Goal: Transaction & Acquisition: Purchase product/service

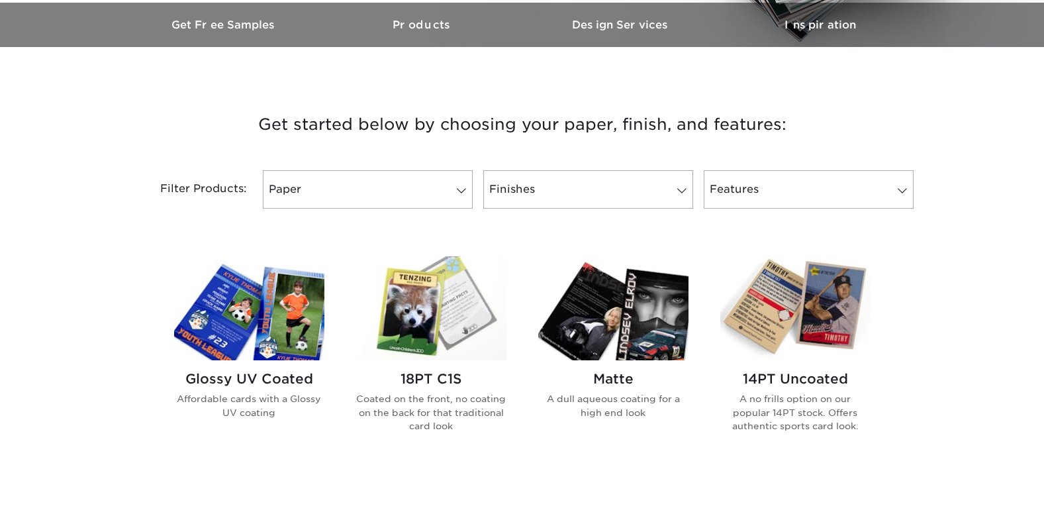
scroll to position [463, 0]
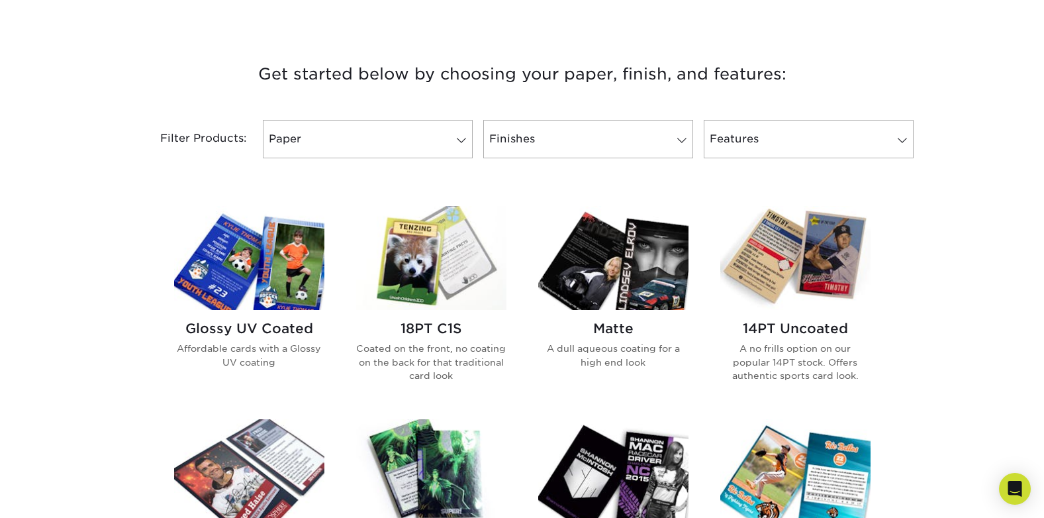
click at [280, 281] on img at bounding box center [249, 258] width 150 height 104
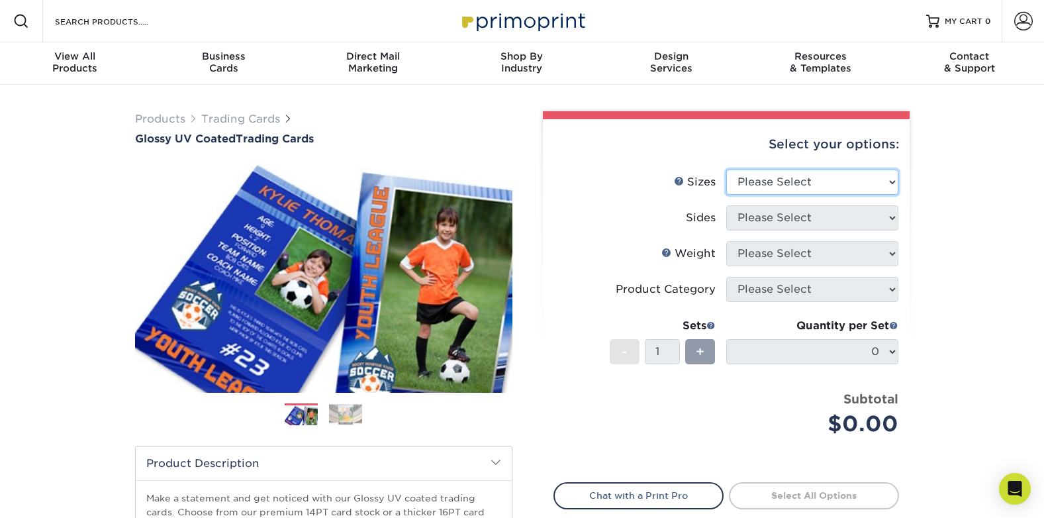
click at [891, 181] on select "Please Select 2.5" x 3.5"" at bounding box center [812, 181] width 172 height 25
select select "2.50x3.50"
click at [726, 169] on select "Please Select 2.5" x 3.5"" at bounding box center [812, 181] width 172 height 25
click at [893, 217] on select "Please Select Print Both Sides Print Front Only" at bounding box center [812, 217] width 172 height 25
select select "13abbda7-1d64-4f25-8bb2-c179b224825d"
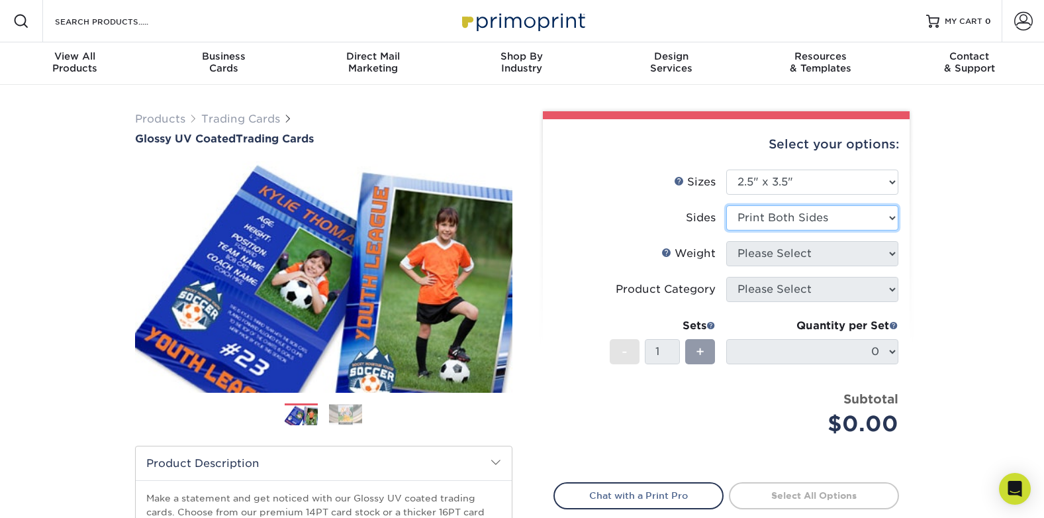
click at [726, 205] on select "Please Select Print Both Sides Print Front Only" at bounding box center [812, 217] width 172 height 25
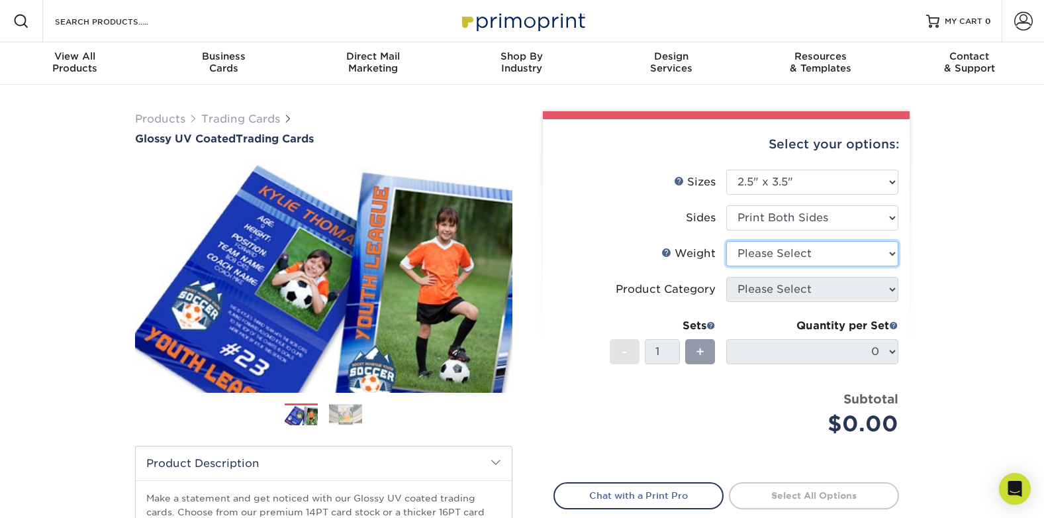
click at [893, 253] on select "Please Select 16PT 14PT 18PT C1S" at bounding box center [812, 253] width 172 height 25
select select "16PT"
click at [726, 241] on select "Please Select 16PT 14PT 18PT C1S" at bounding box center [812, 253] width 172 height 25
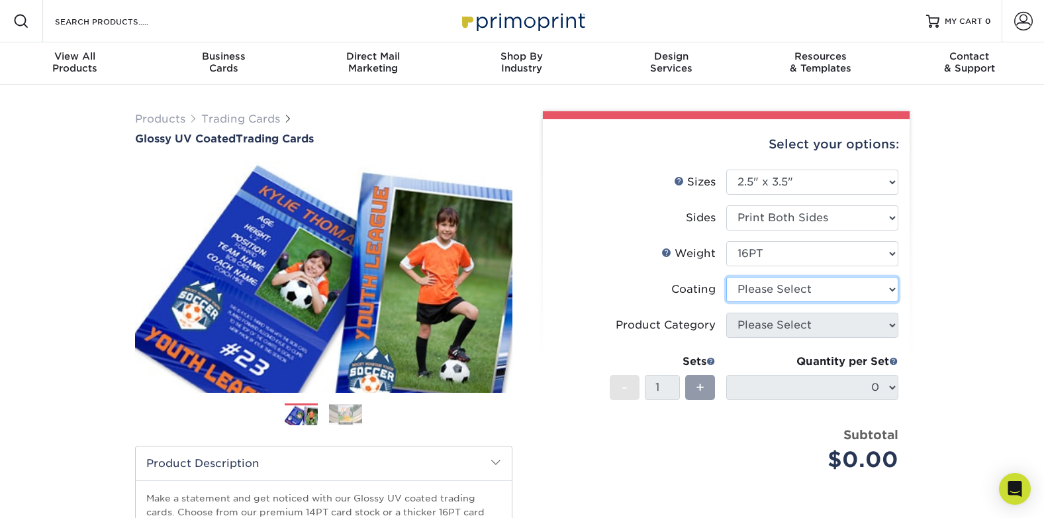
click at [891, 289] on select at bounding box center [812, 289] width 172 height 25
select select "ae367451-b2b8-45df-a344-0f05b6a12993"
click at [726, 277] on select at bounding box center [812, 289] width 172 height 25
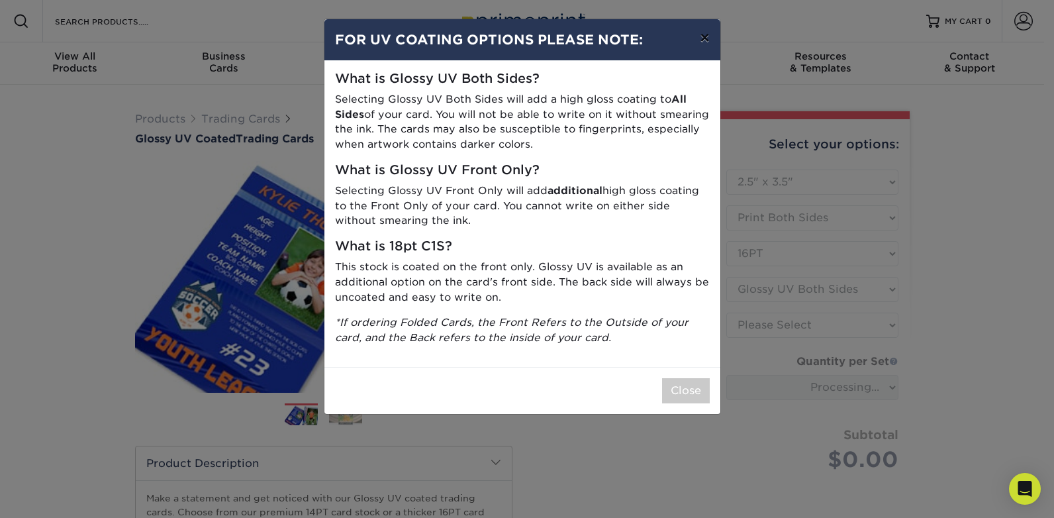
click at [705, 37] on button "×" at bounding box center [704, 37] width 30 height 37
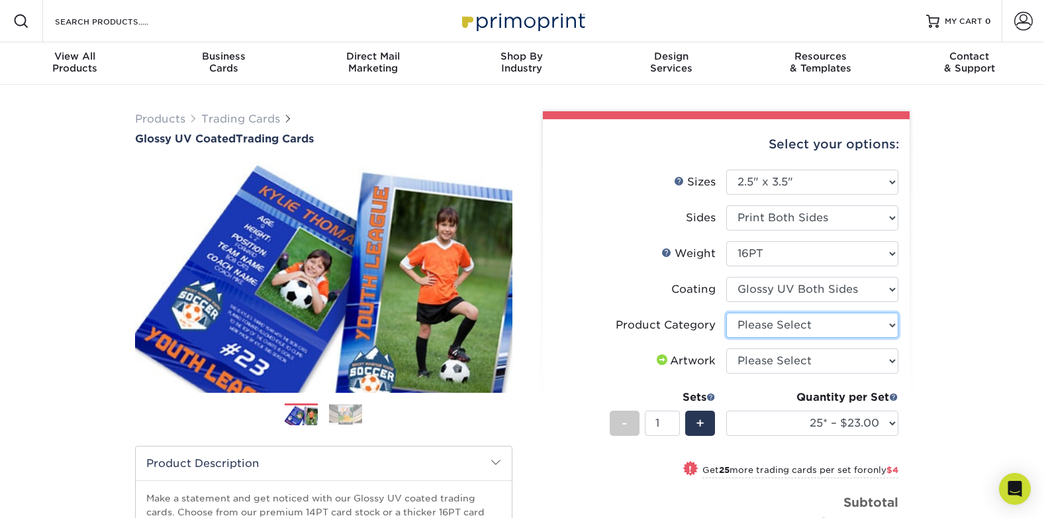
click at [892, 324] on select "Please Select Trading Cards" at bounding box center [812, 324] width 172 height 25
select select "c2f9bce9-36c2-409d-b101-c29d9d031e18"
click at [726, 312] on select "Please Select Trading Cards" at bounding box center [812, 324] width 172 height 25
click at [892, 360] on select "Please Select I will upload files I need a design - $100" at bounding box center [812, 360] width 172 height 25
select select "upload"
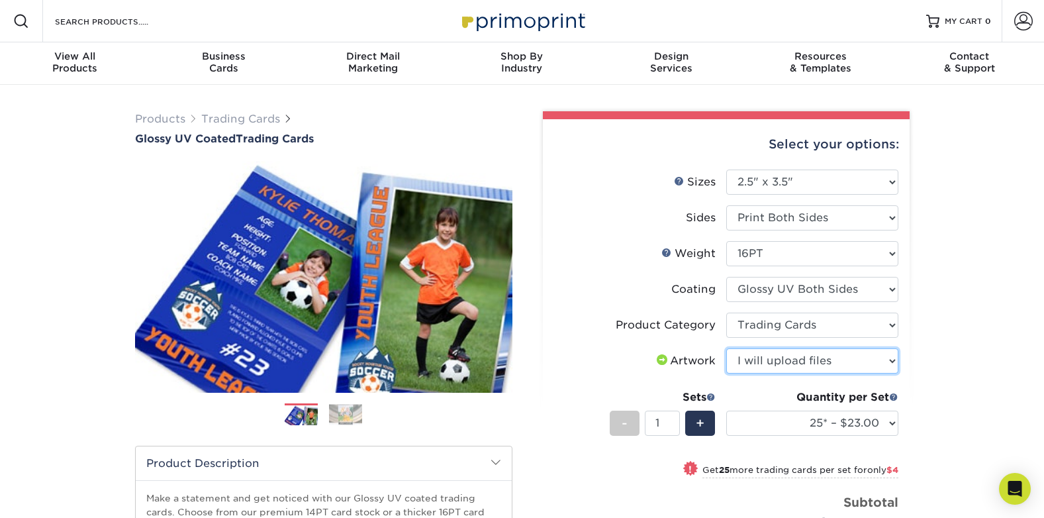
click at [726, 348] on select "Please Select I will upload files I need a design - $100" at bounding box center [812, 360] width 172 height 25
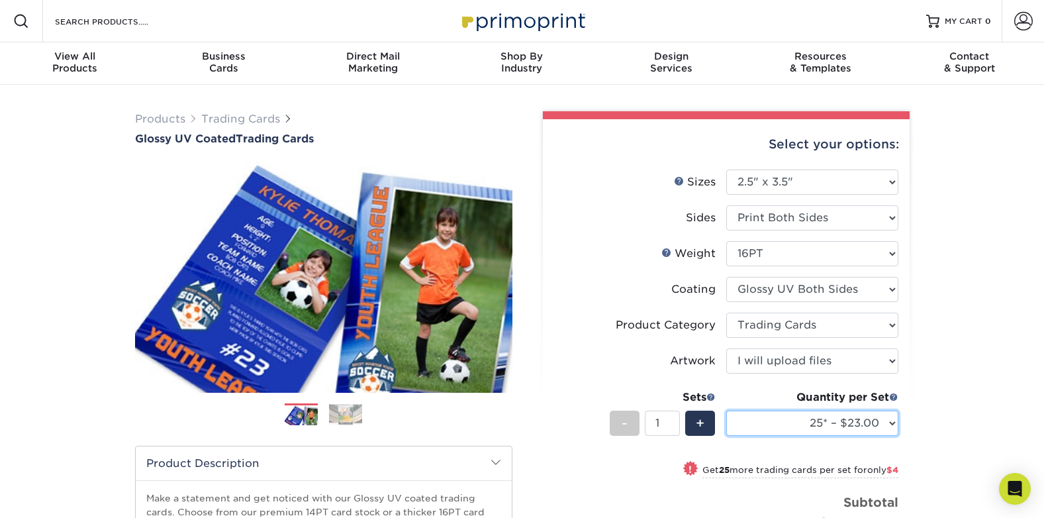
click at [891, 422] on select "25* – $23.00 50* – $27.00 75* – $33.00 100* – $37.00 250* – $47.00 500 – $58.00…" at bounding box center [812, 422] width 172 height 25
select select "250* – $47.00"
click at [726, 410] on select "25* – $23.00 50* – $27.00 75* – $33.00 100* – $37.00 250* – $47.00 500 – $58.00…" at bounding box center [812, 422] width 172 height 25
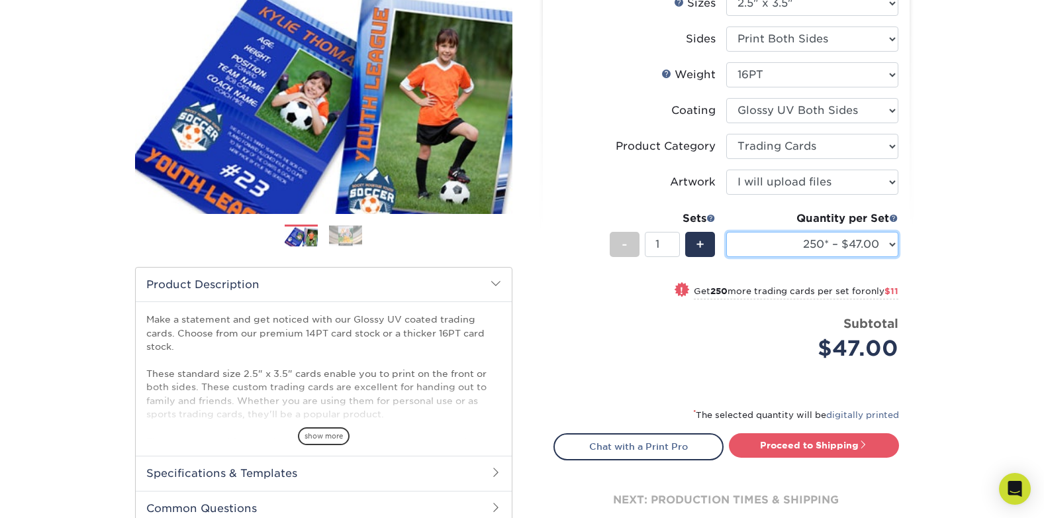
scroll to position [199, 0]
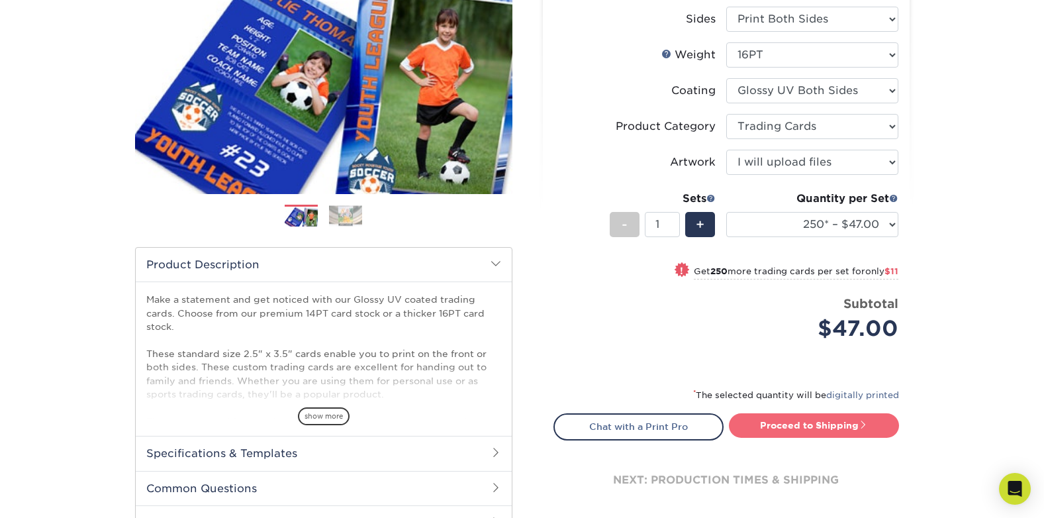
click at [800, 426] on link "Proceed to Shipping" at bounding box center [814, 425] width 170 height 24
type input "Set 1"
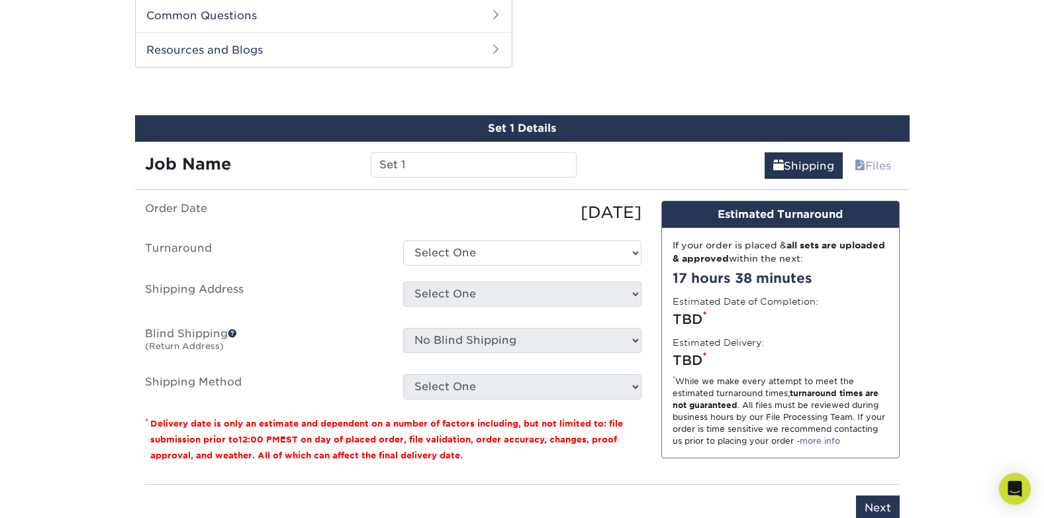
scroll to position [674, 0]
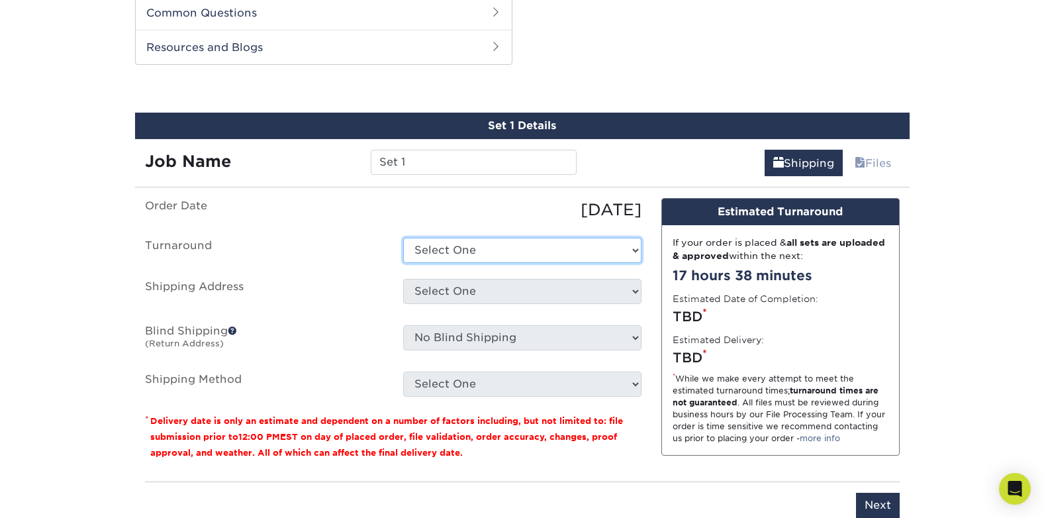
click at [634, 248] on select "Select One 2-4 Business Days 2 Day Next Business Day" at bounding box center [522, 250] width 238 height 25
select select "26502710-eeab-489e-9526-1e8c4bcb7dac"
click at [403, 238] on select "Select One 2-4 Business Days 2 Day Next Business Day" at bounding box center [522, 250] width 238 height 25
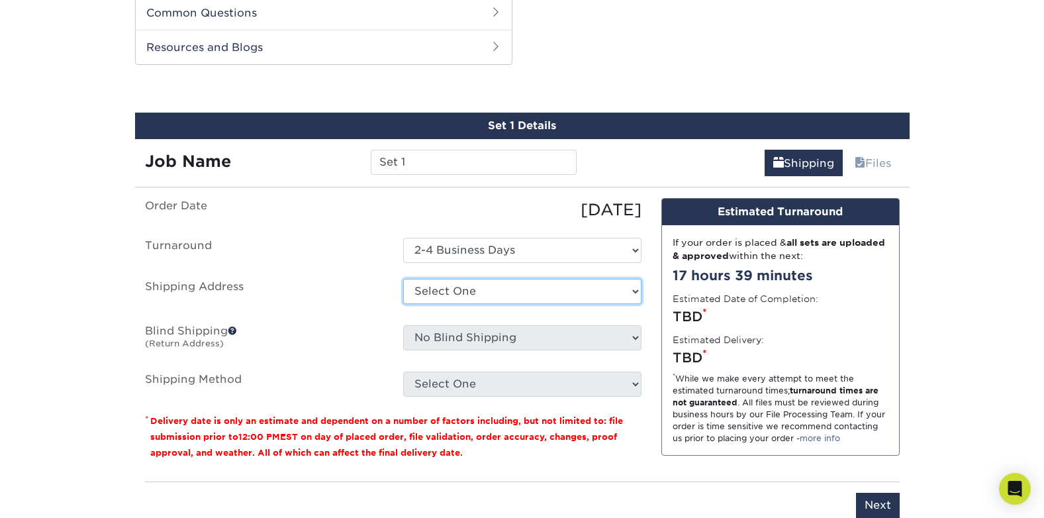
click at [634, 289] on select "Select One + Add New Address - Login" at bounding box center [522, 291] width 238 height 25
click at [403, 304] on select "Select One + Add New Address - Login" at bounding box center [522, 291] width 238 height 25
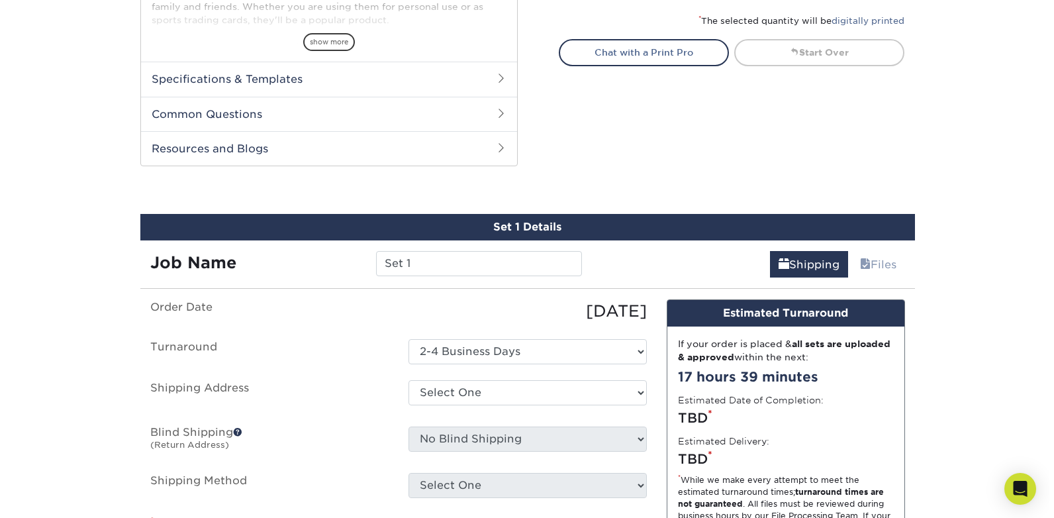
scroll to position [662, 0]
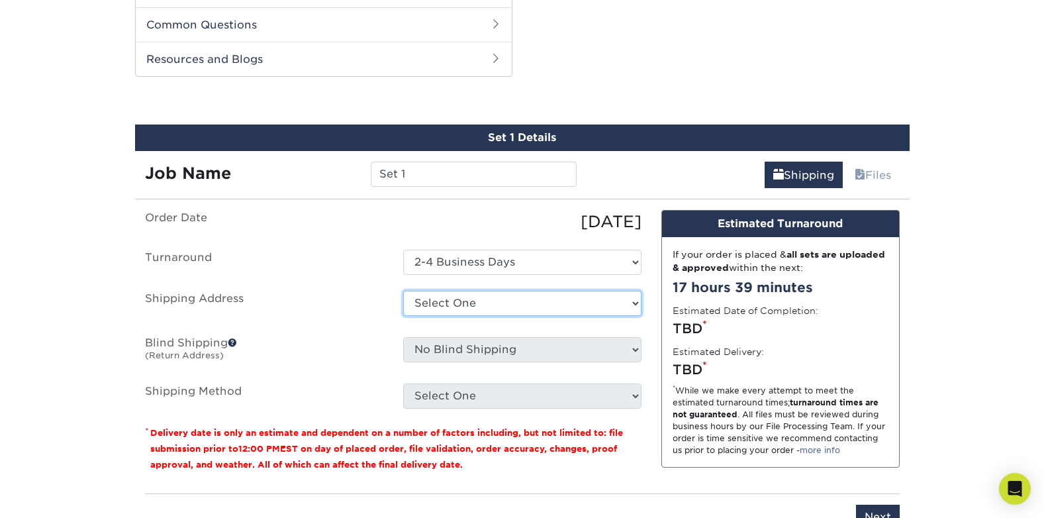
click at [634, 302] on select "Select One + Add New Address - Login" at bounding box center [522, 303] width 238 height 25
select select "newaddress"
click at [403, 291] on select "Select One + Add New Address - Login" at bounding box center [522, 303] width 238 height 25
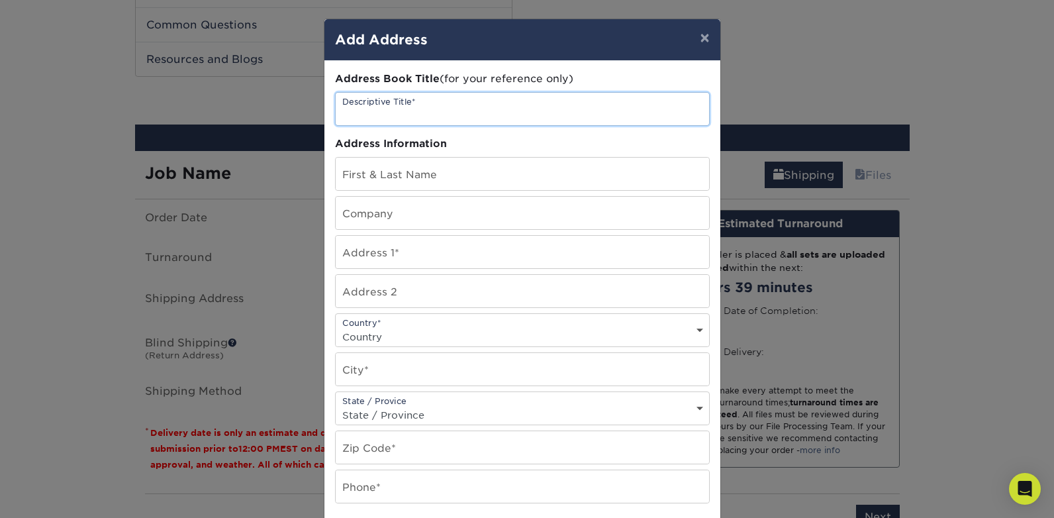
click at [431, 108] on input "text" at bounding box center [522, 109] width 373 height 32
type input "Trading cards"
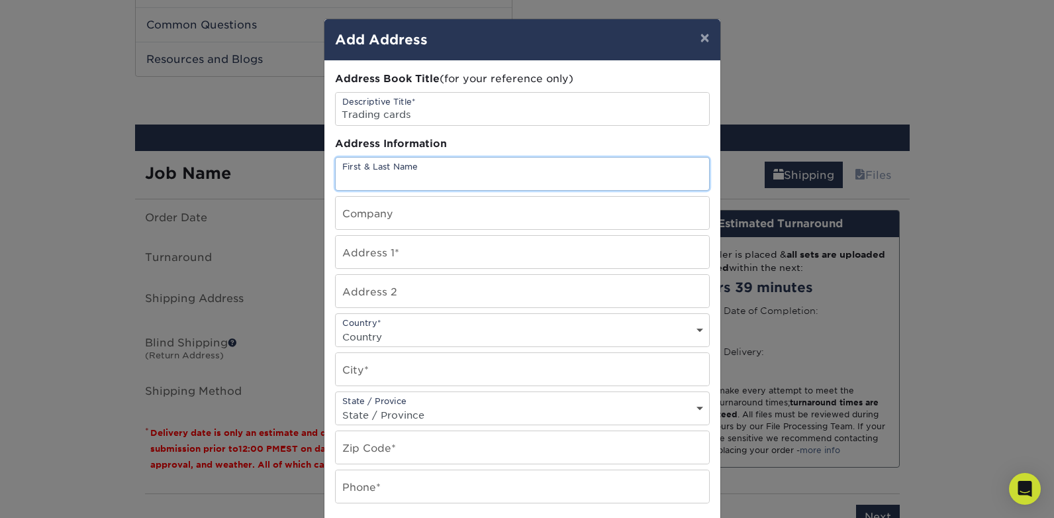
drag, startPoint x: 368, startPoint y: 177, endPoint x: 296, endPoint y: 186, distance: 72.1
click at [367, 177] on input "text" at bounding box center [522, 174] width 373 height 32
type input "[PERSON_NAME]"
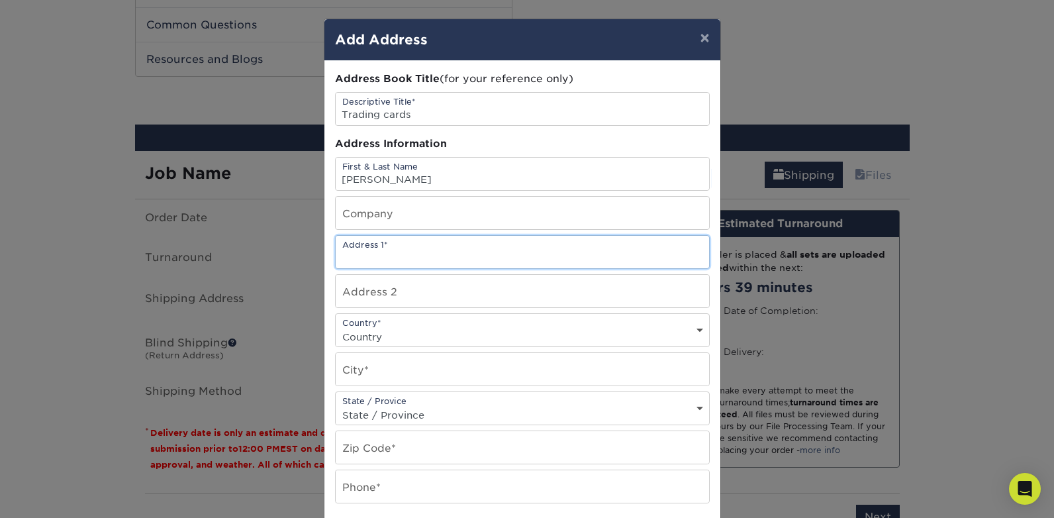
drag, startPoint x: 345, startPoint y: 247, endPoint x: 233, endPoint y: 344, distance: 148.7
click at [345, 248] on input "text" at bounding box center [522, 252] width 373 height 32
type input "4728 British Drive"
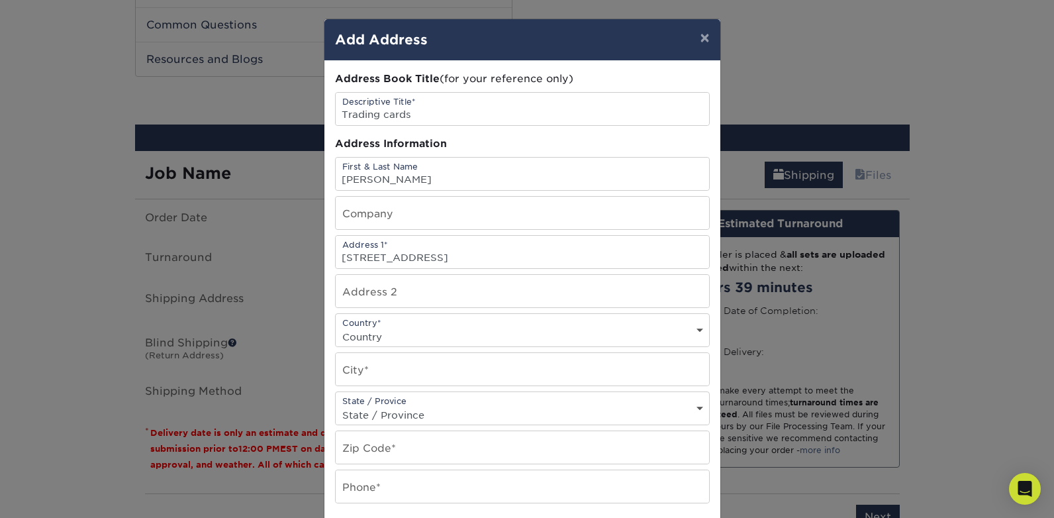
select select "US"
type input "BISMARCK"
select select "ND"
type input "58503-7884"
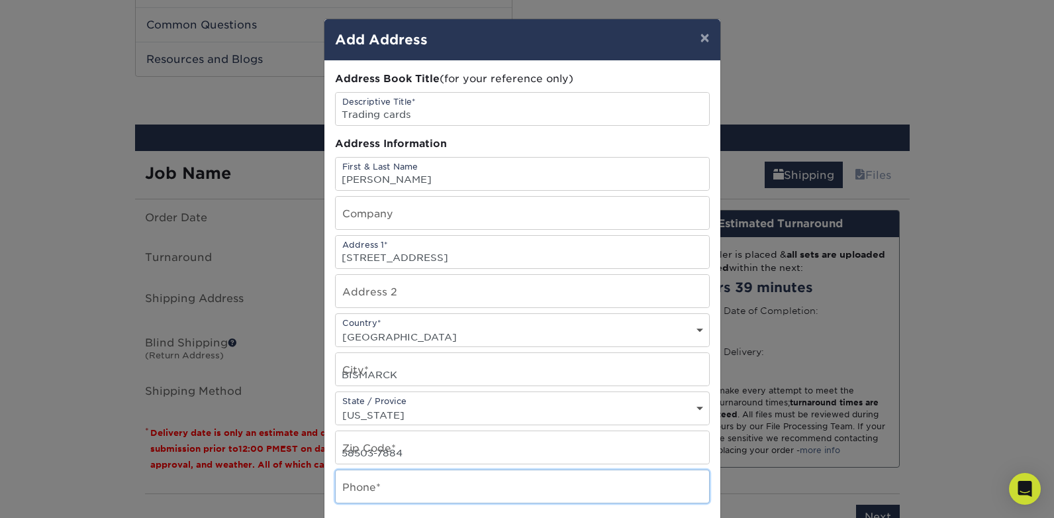
type input "7019552828"
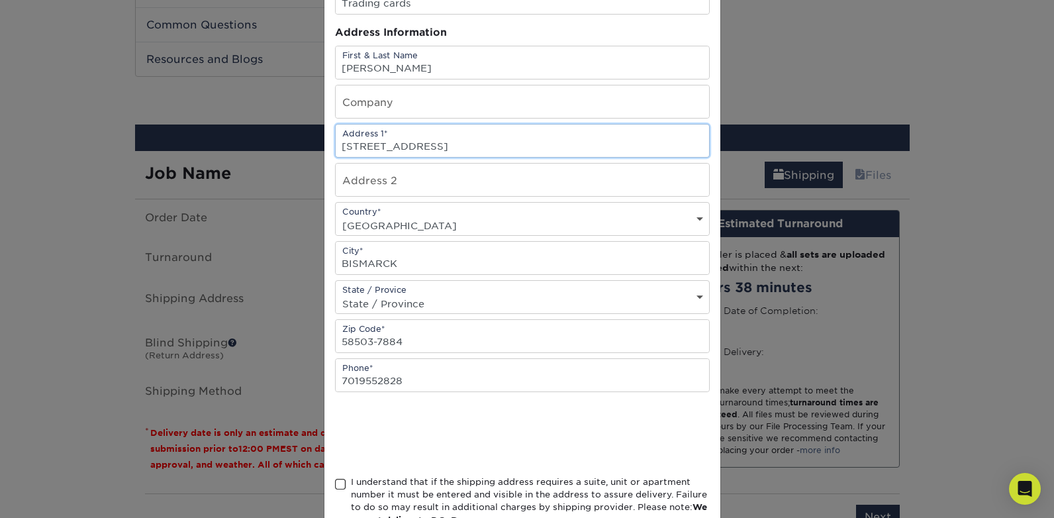
scroll to position [132, 0]
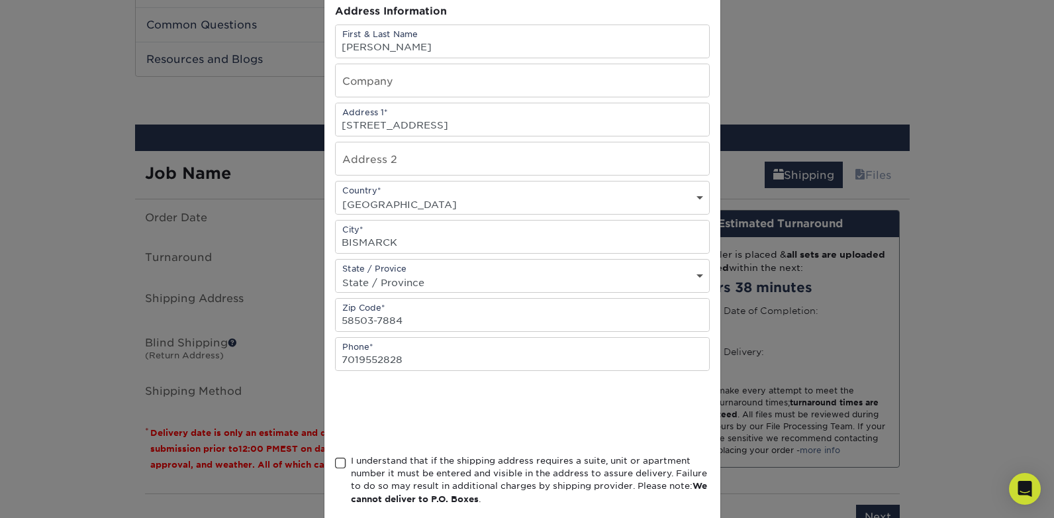
click at [336, 463] on span at bounding box center [340, 463] width 11 height 13
click at [0, 0] on input "I understand that if the shipping address requires a suite, unit or apartment n…" at bounding box center [0, 0] width 0 height 0
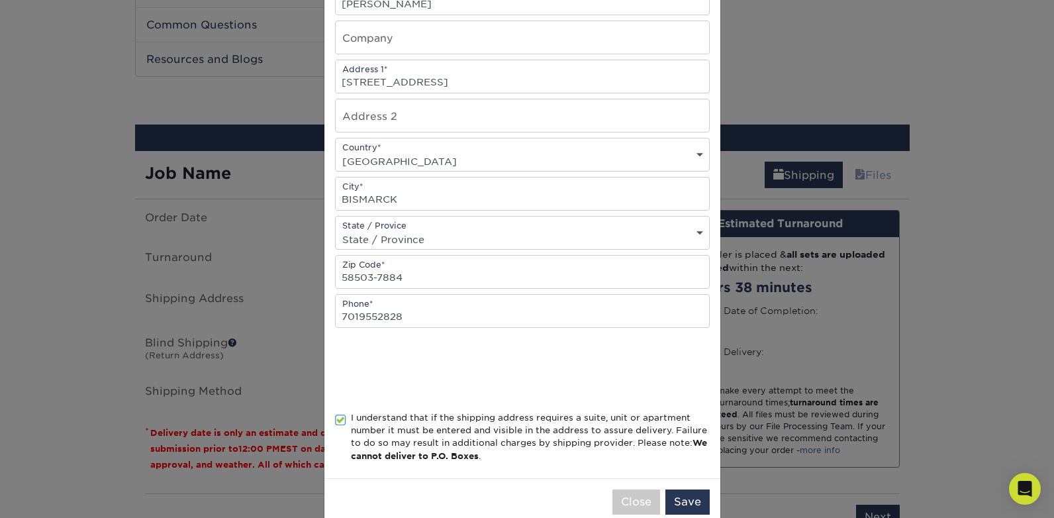
scroll to position [202, 0]
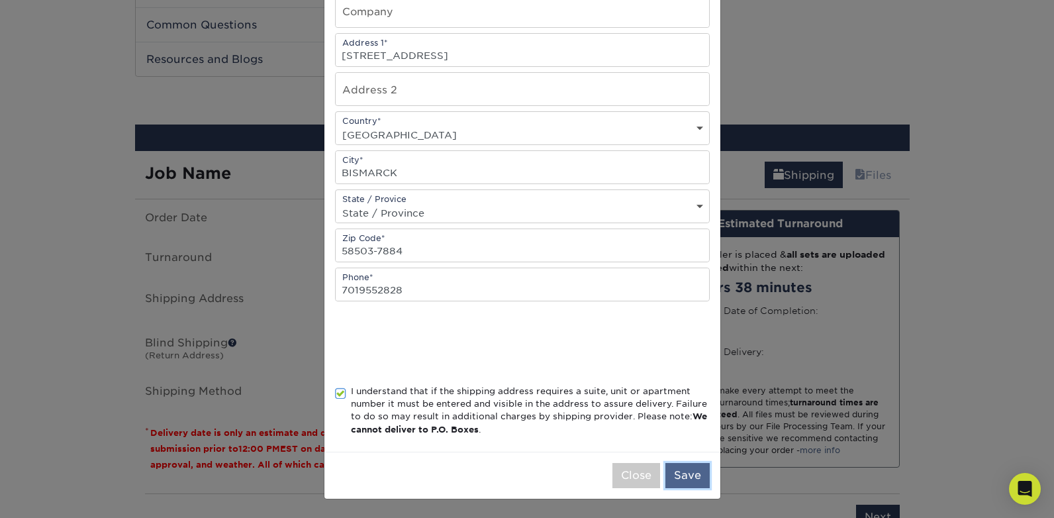
click at [682, 477] on button "Save" at bounding box center [687, 475] width 44 height 25
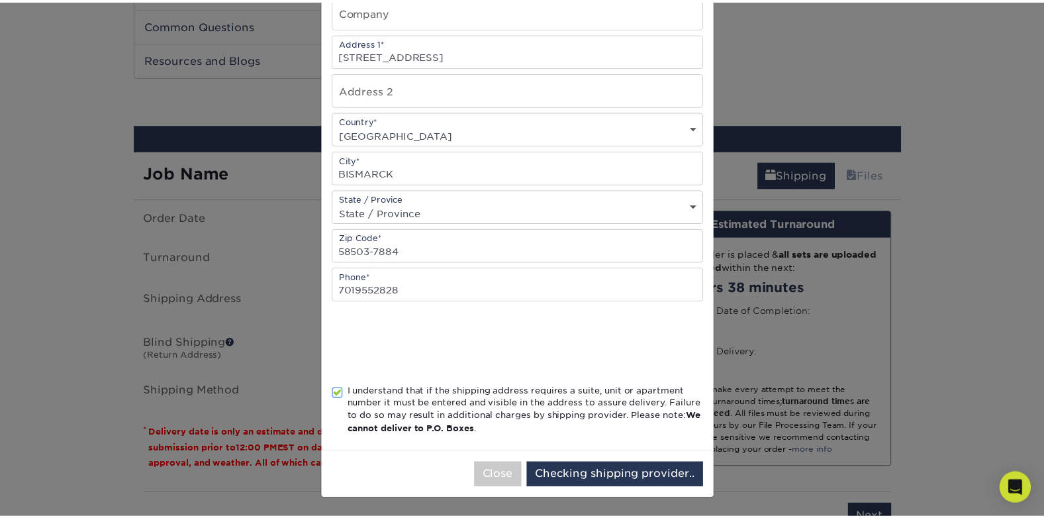
scroll to position [0, 0]
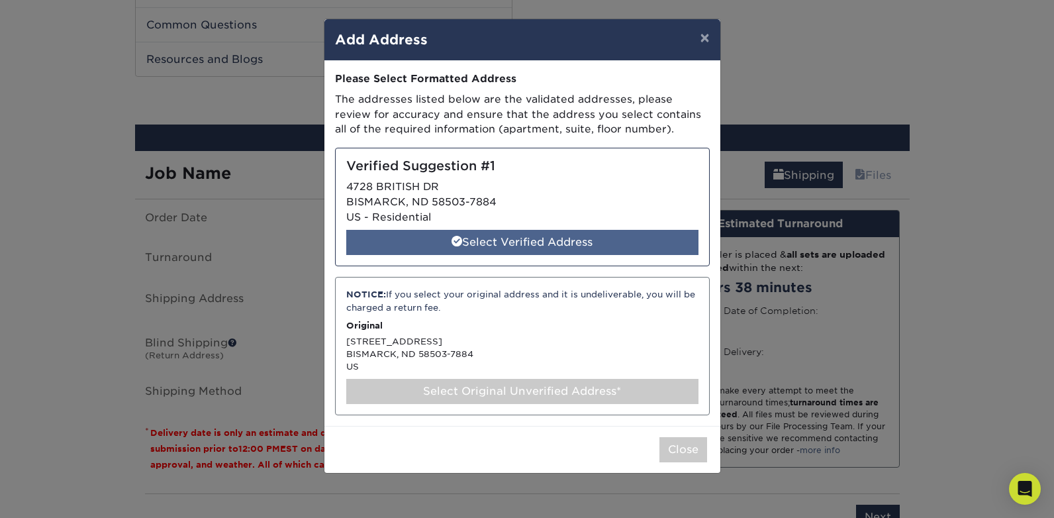
click at [507, 240] on div "Select Verified Address" at bounding box center [522, 242] width 352 height 25
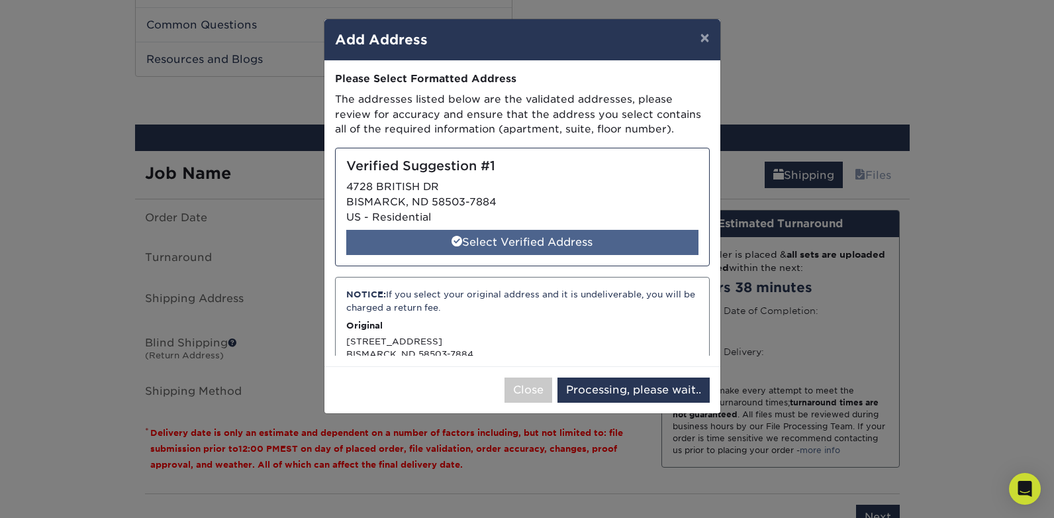
select select "286477"
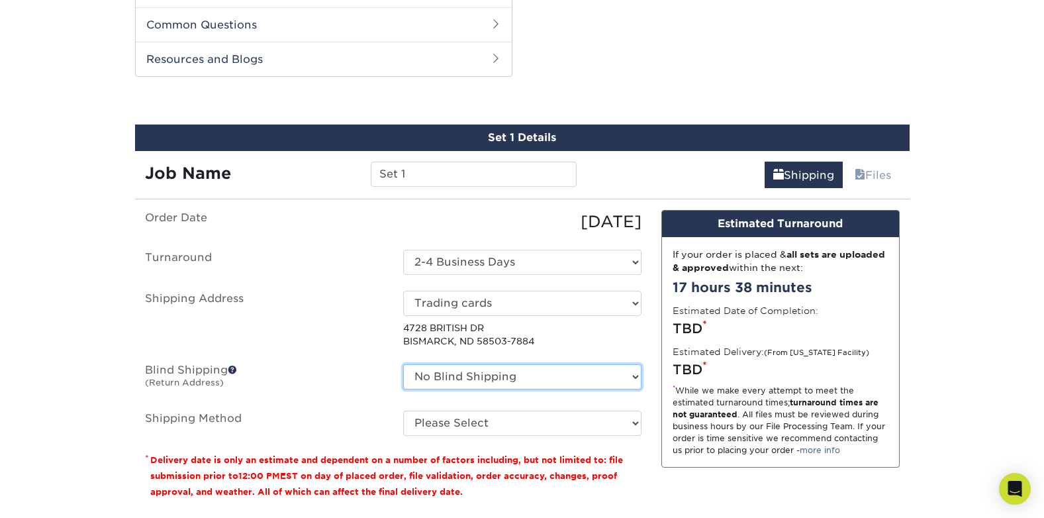
click at [634, 375] on select "No Blind Shipping + Add New Address" at bounding box center [522, 376] width 238 height 25
click at [633, 383] on select "No Blind Shipping + Add New Address" at bounding box center [522, 376] width 238 height 25
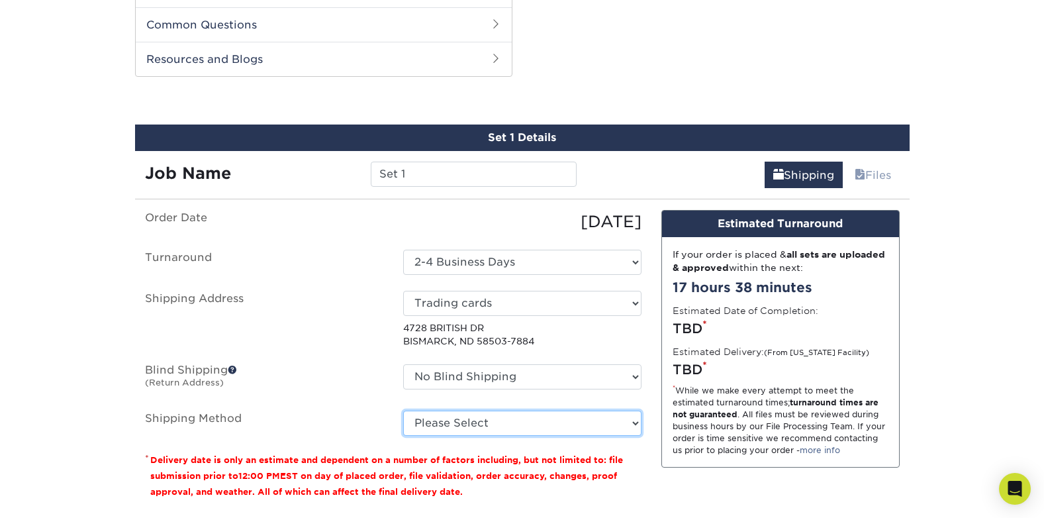
click at [634, 421] on select "Please Select 3 Day Shipping Service (+$22.88) 2 Day Air Shipping (+$23.90) Gro…" at bounding box center [522, 422] width 238 height 25
select select "12"
click at [403, 410] on select "Please Select 3 Day Shipping Service (+$22.88) 2 Day Air Shipping (+$23.90) Gro…" at bounding box center [522, 422] width 238 height 25
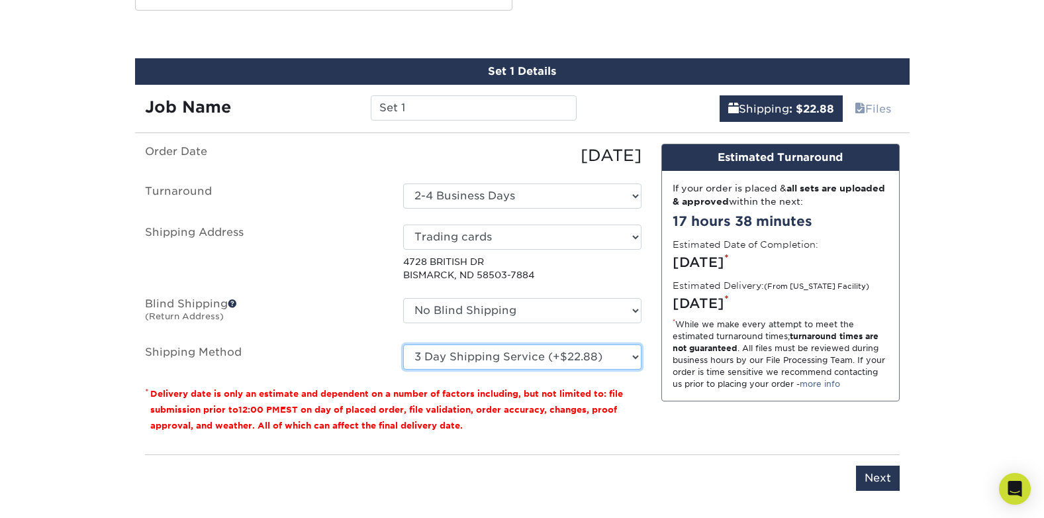
scroll to position [794, 0]
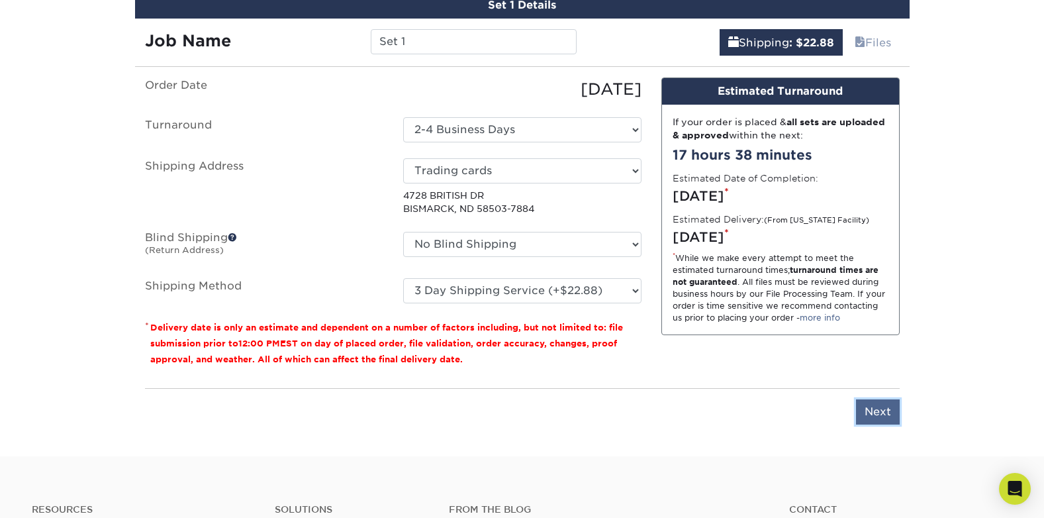
click at [876, 410] on input "Next" at bounding box center [878, 411] width 44 height 25
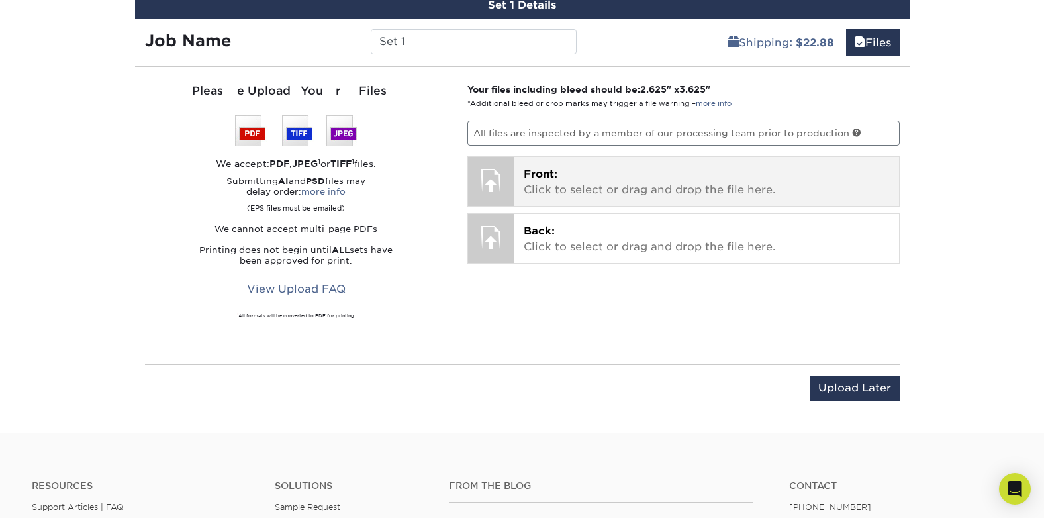
click at [496, 178] on div at bounding box center [491, 180] width 46 height 46
click at [546, 173] on span "Front:" at bounding box center [540, 173] width 34 height 13
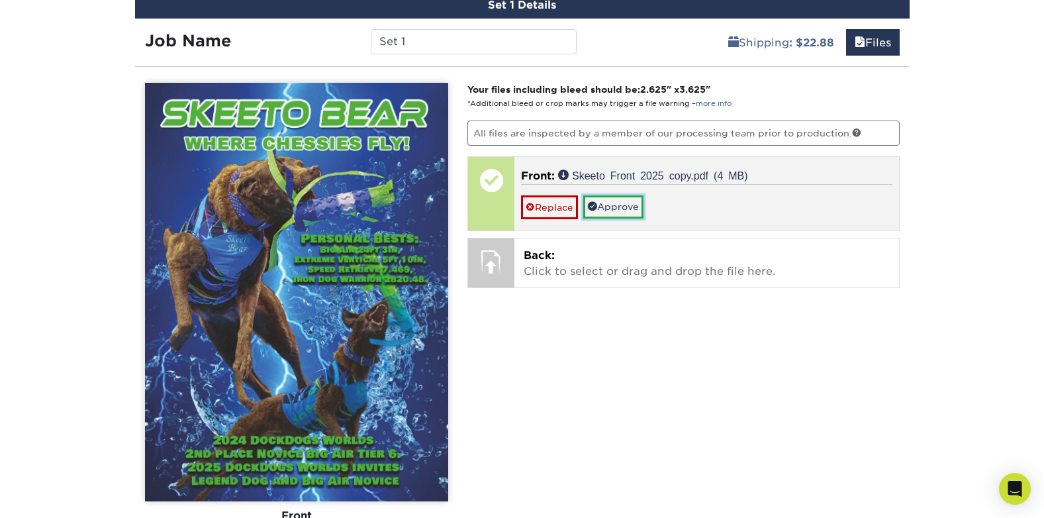
click at [613, 206] on link "Approve" at bounding box center [613, 206] width 60 height 23
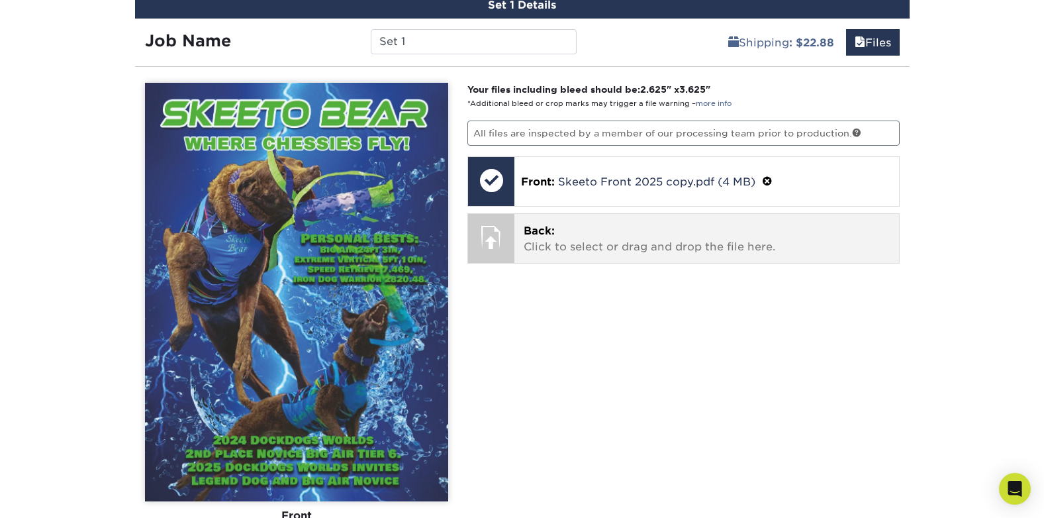
click at [558, 242] on p "Back: Click to select or drag and drop the file here." at bounding box center [706, 239] width 366 height 32
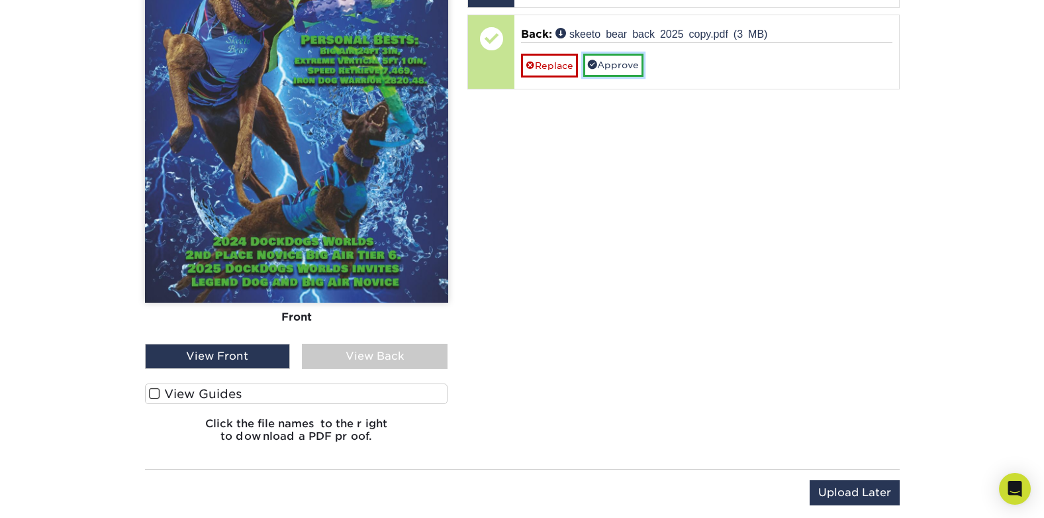
scroll to position [1059, 0]
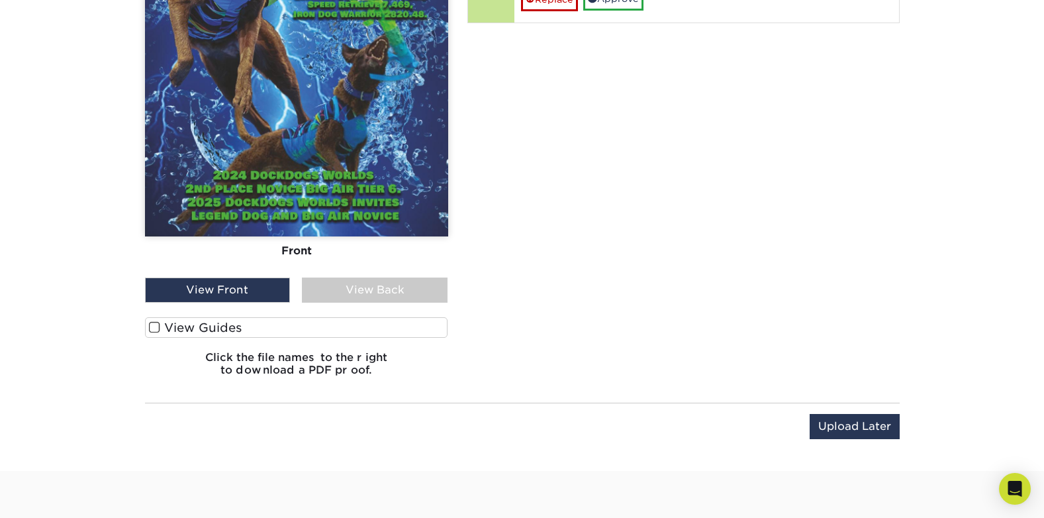
drag, startPoint x: 359, startPoint y: 287, endPoint x: 373, endPoint y: 293, distance: 15.5
click at [362, 289] on div "View Back" at bounding box center [375, 289] width 146 height 25
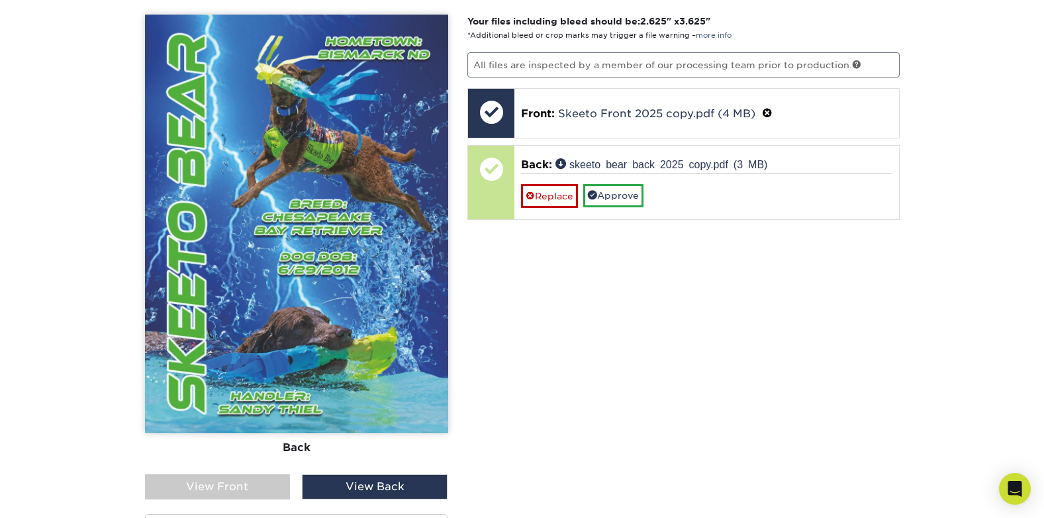
scroll to position [860, 0]
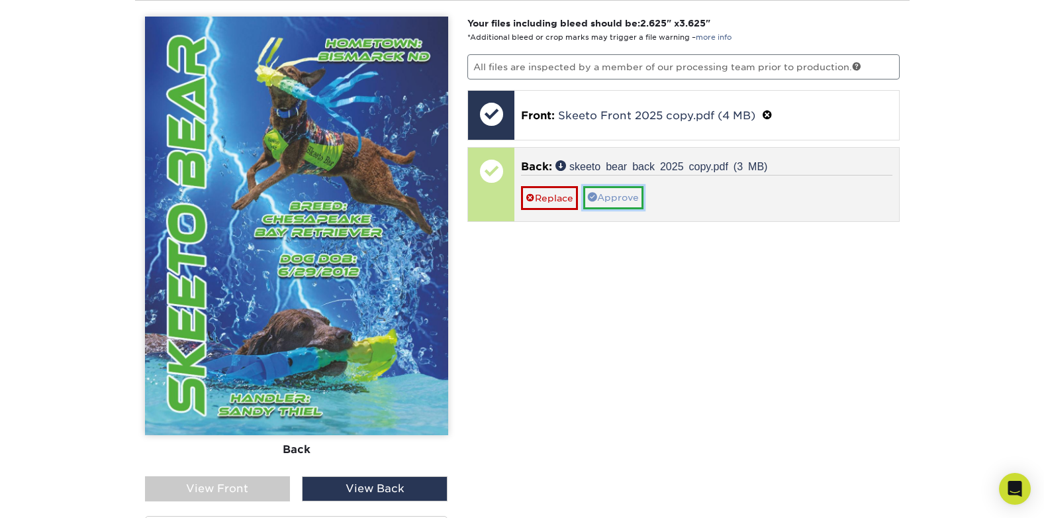
click at [618, 199] on link "Approve" at bounding box center [613, 197] width 60 height 23
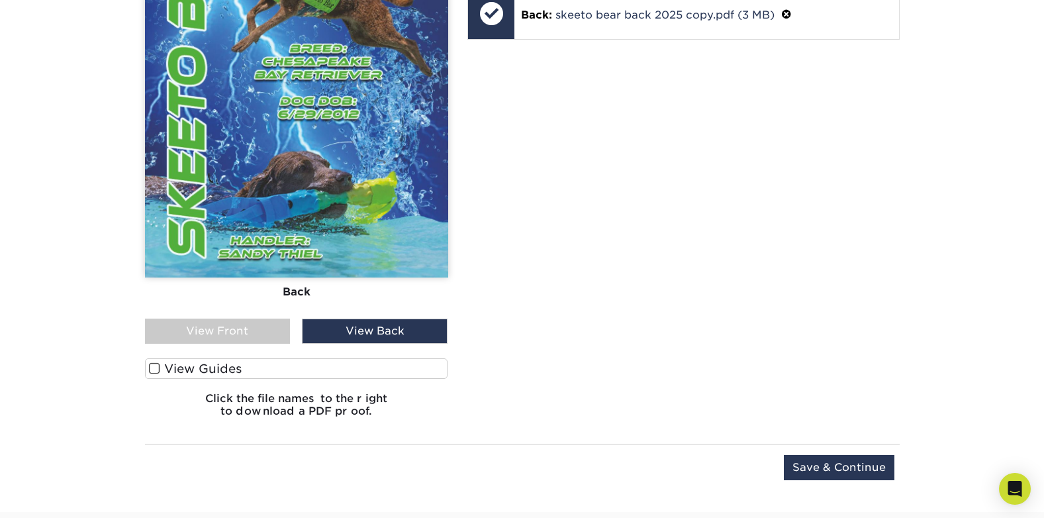
scroll to position [1059, 0]
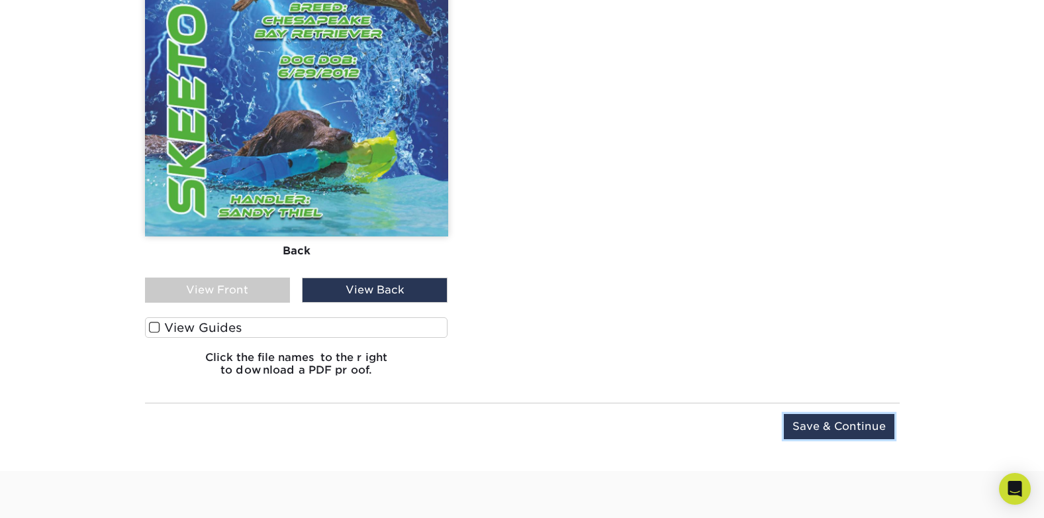
click at [840, 426] on input "Save & Continue" at bounding box center [839, 426] width 111 height 25
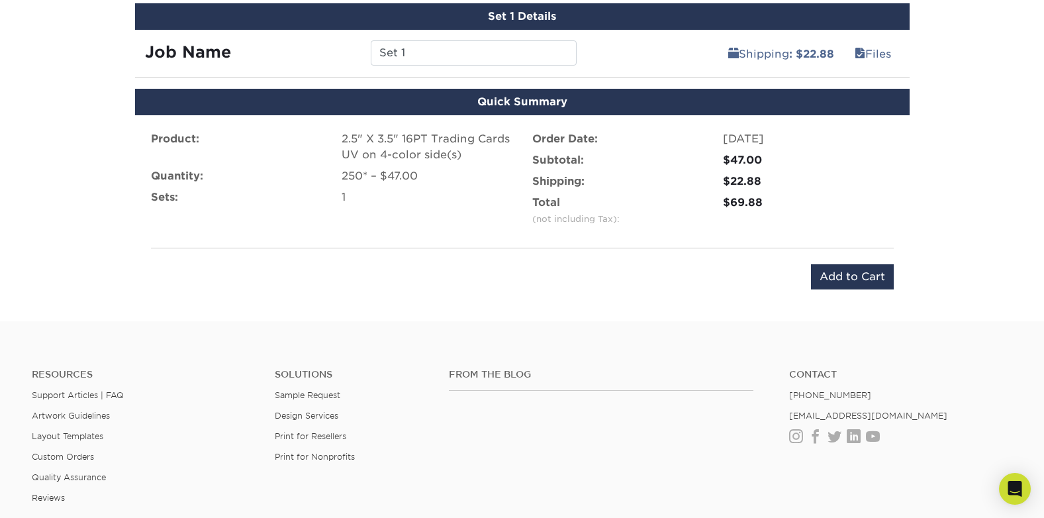
scroll to position [775, 0]
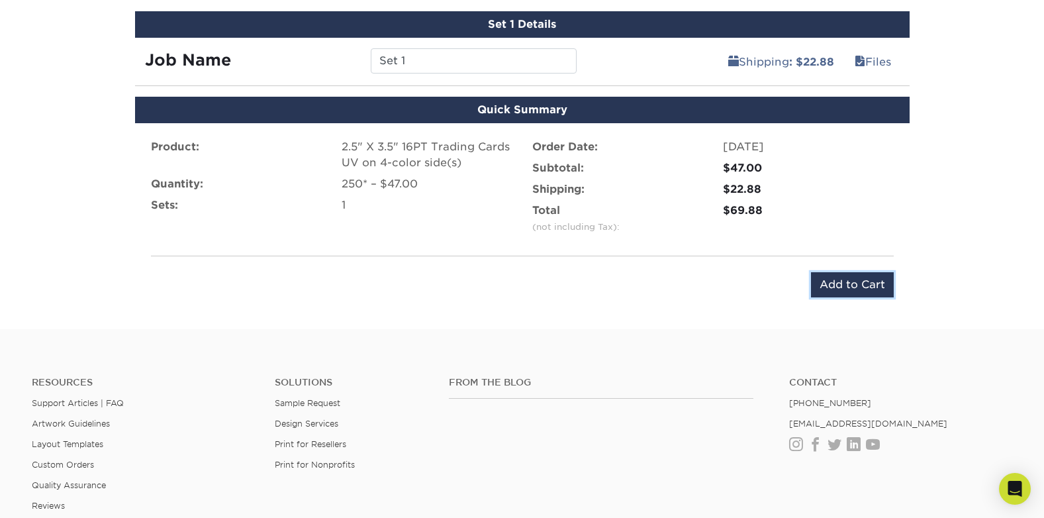
drag, startPoint x: 848, startPoint y: 285, endPoint x: 840, endPoint y: 291, distance: 10.5
click at [849, 285] on input "Add to Cart" at bounding box center [852, 284] width 83 height 25
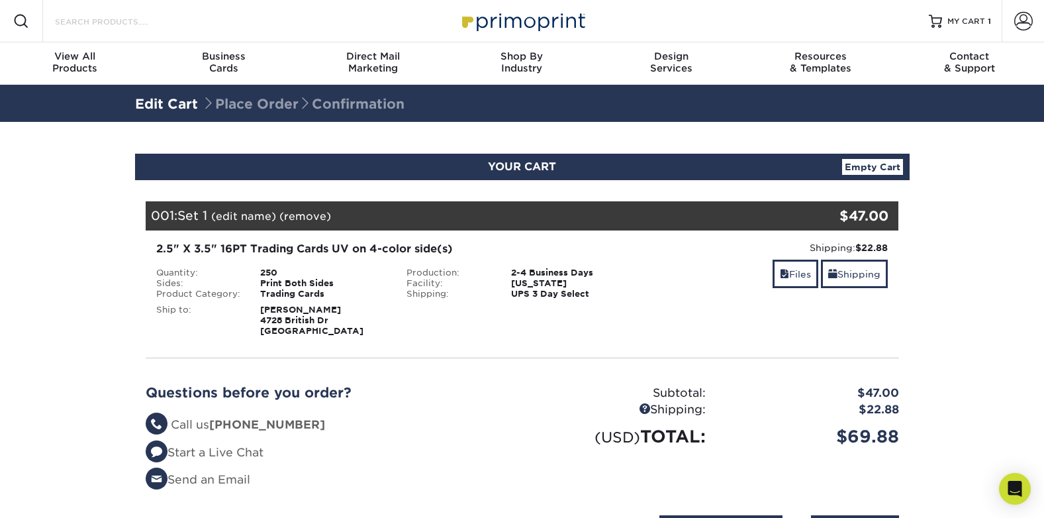
click at [68, 21] on input "Search Products" at bounding box center [118, 21] width 129 height 16
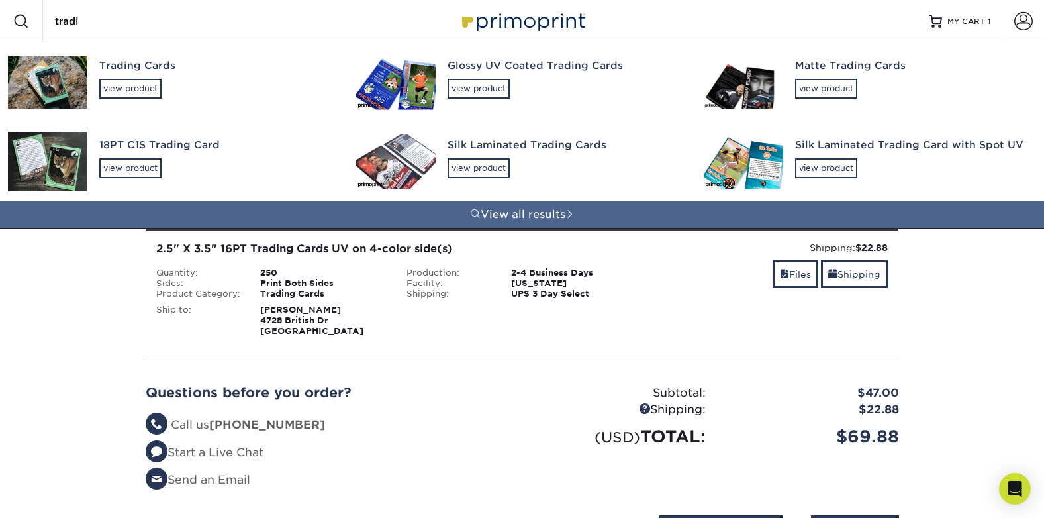
type input "tradi"
click at [420, 83] on img at bounding box center [395, 81] width 79 height 55
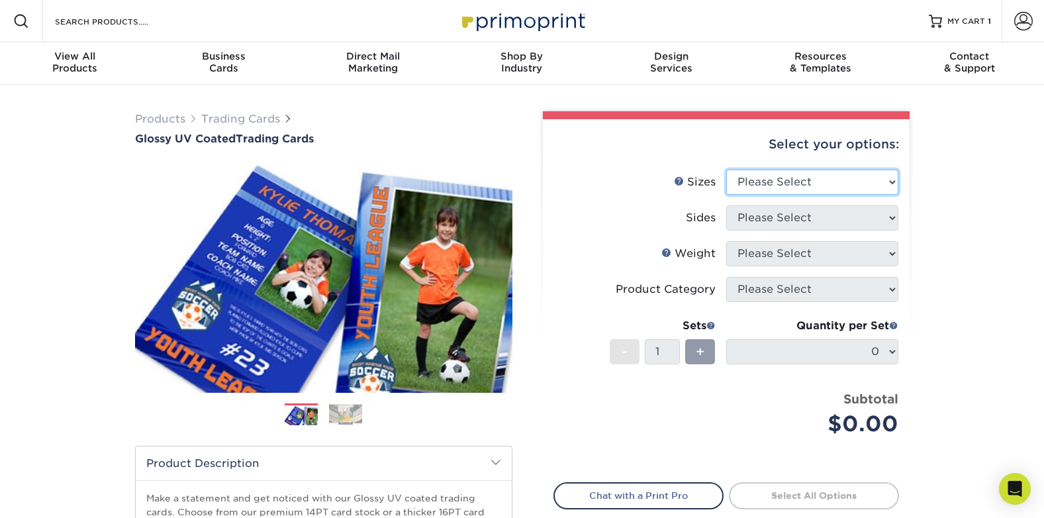
click at [891, 180] on select "Please Select 2.5" x 3.5"" at bounding box center [812, 181] width 172 height 25
select select "2.50x3.50"
click at [726, 169] on select "Please Select 2.5" x 3.5"" at bounding box center [812, 181] width 172 height 25
click at [891, 218] on select "Please Select Print Both Sides Print Front Only" at bounding box center [812, 217] width 172 height 25
select select "13abbda7-1d64-4f25-8bb2-c179b224825d"
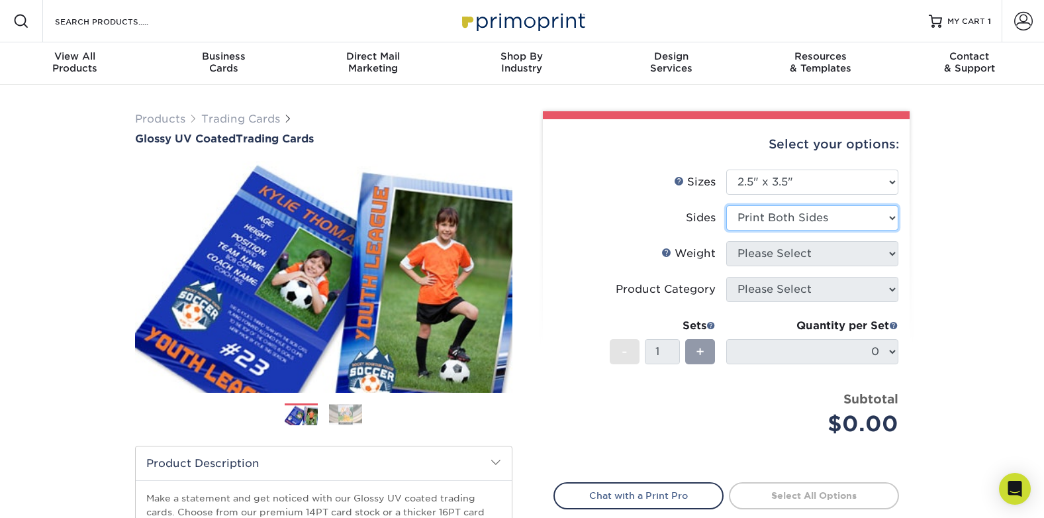
click at [726, 205] on select "Please Select Print Both Sides Print Front Only" at bounding box center [812, 217] width 172 height 25
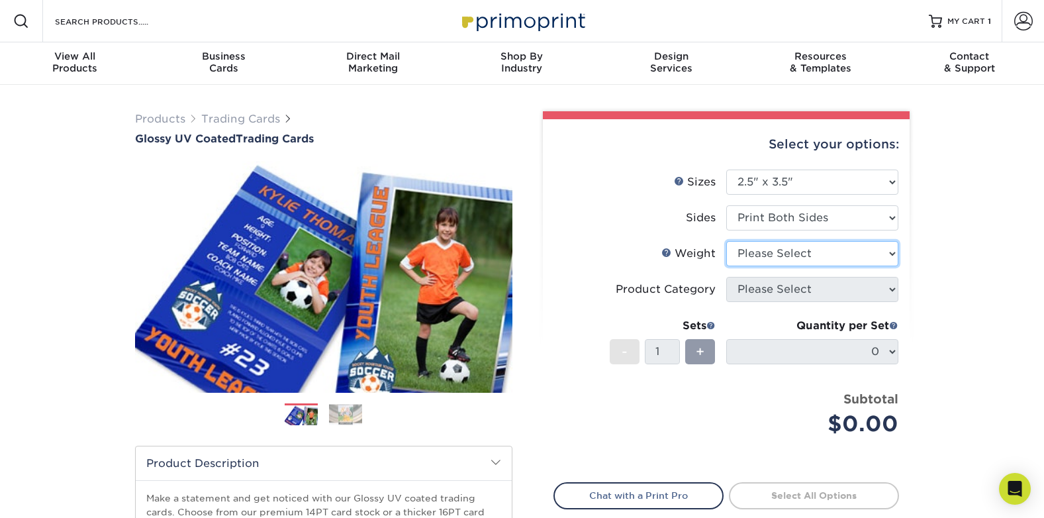
click at [891, 253] on select "Please Select 16PT 14PT 18PT C1S" at bounding box center [812, 253] width 172 height 25
select select "16PT"
click at [726, 241] on select "Please Select 16PT 14PT 18PT C1S" at bounding box center [812, 253] width 172 height 25
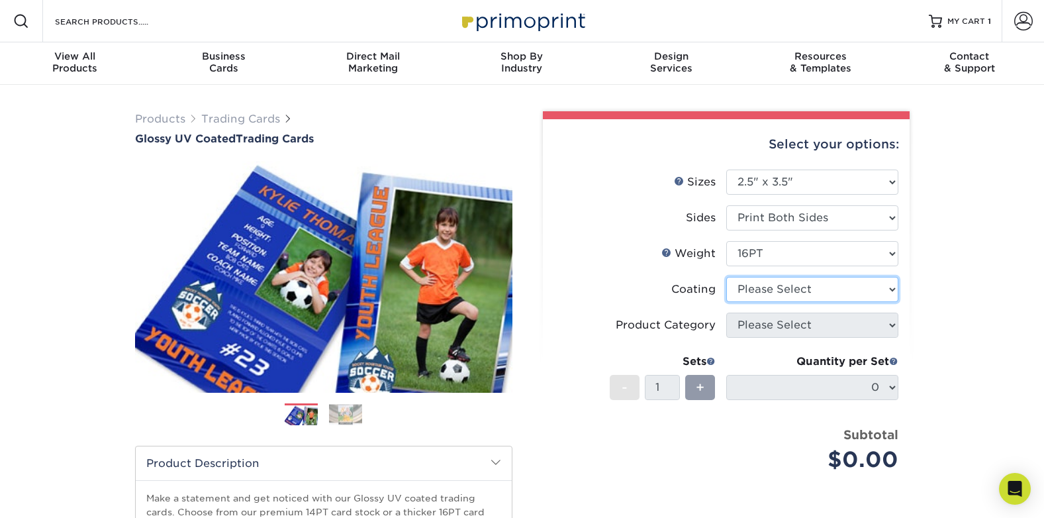
click at [892, 289] on select at bounding box center [812, 289] width 172 height 25
select select "ae367451-b2b8-45df-a344-0f05b6a12993"
click at [726, 277] on select at bounding box center [812, 289] width 172 height 25
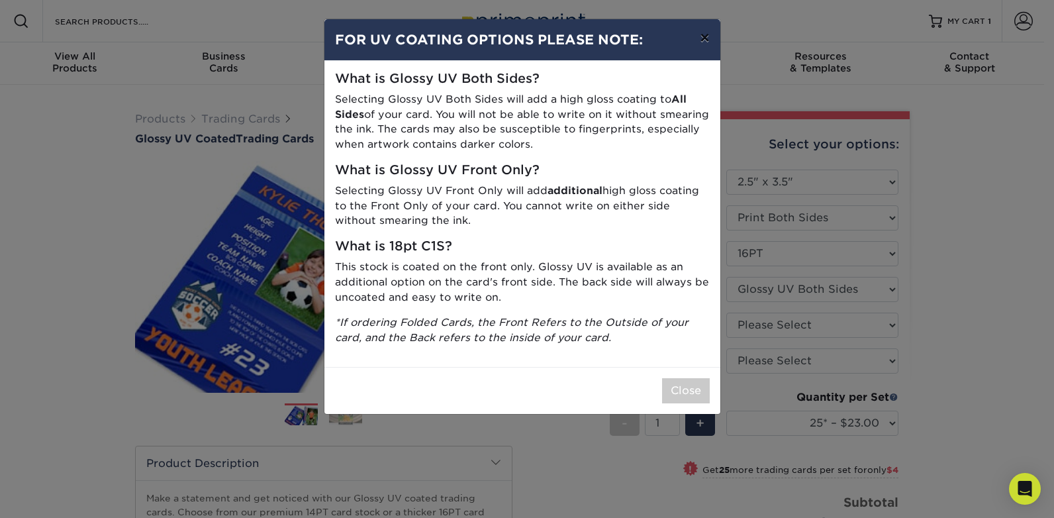
click at [704, 37] on button "×" at bounding box center [704, 37] width 30 height 37
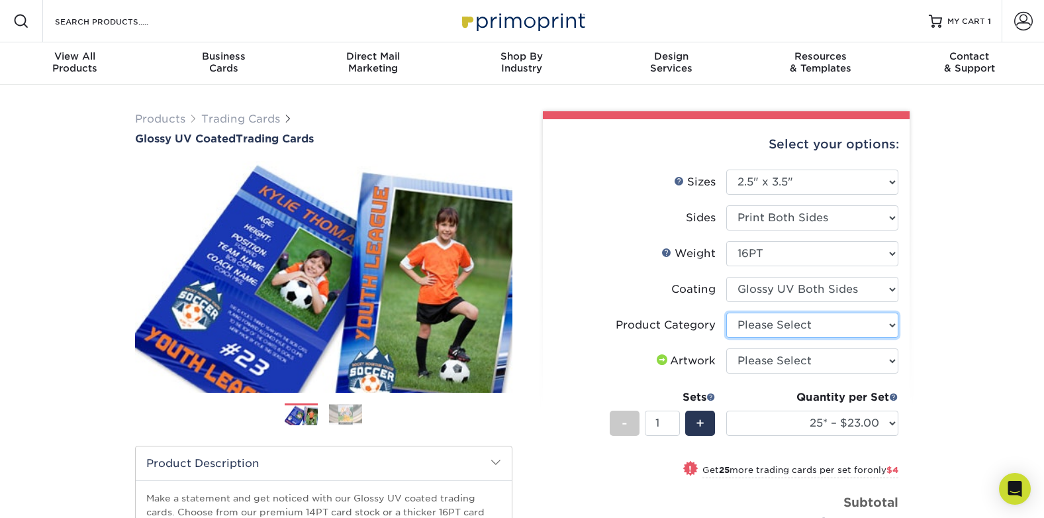
click at [893, 324] on select "Please Select Trading Cards" at bounding box center [812, 324] width 172 height 25
select select "c2f9bce9-36c2-409d-b101-c29d9d031e18"
click at [726, 312] on select "Please Select Trading Cards" at bounding box center [812, 324] width 172 height 25
click at [893, 359] on select "Please Select I will upload files I need a design - $100" at bounding box center [812, 360] width 172 height 25
select select "upload"
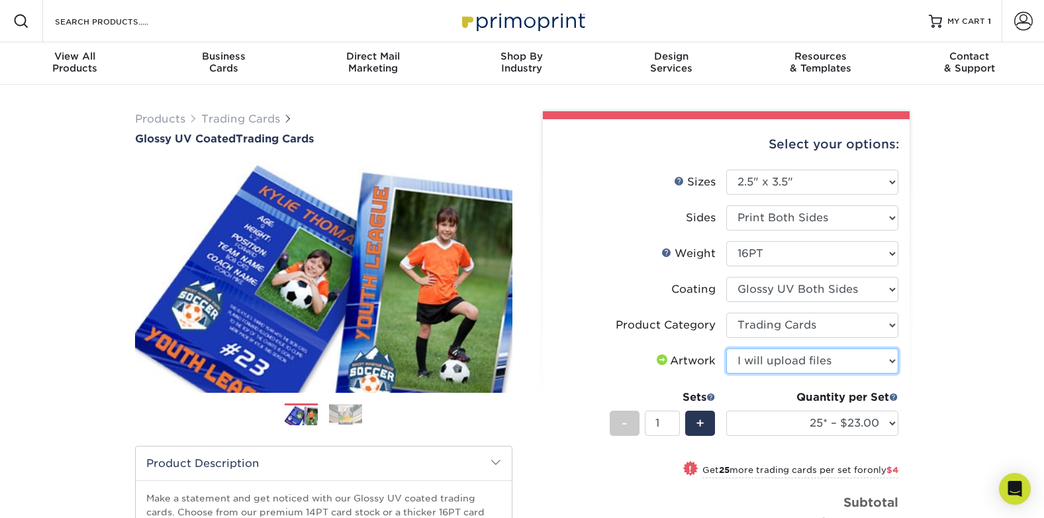
click at [726, 348] on select "Please Select I will upload files I need a design - $100" at bounding box center [812, 360] width 172 height 25
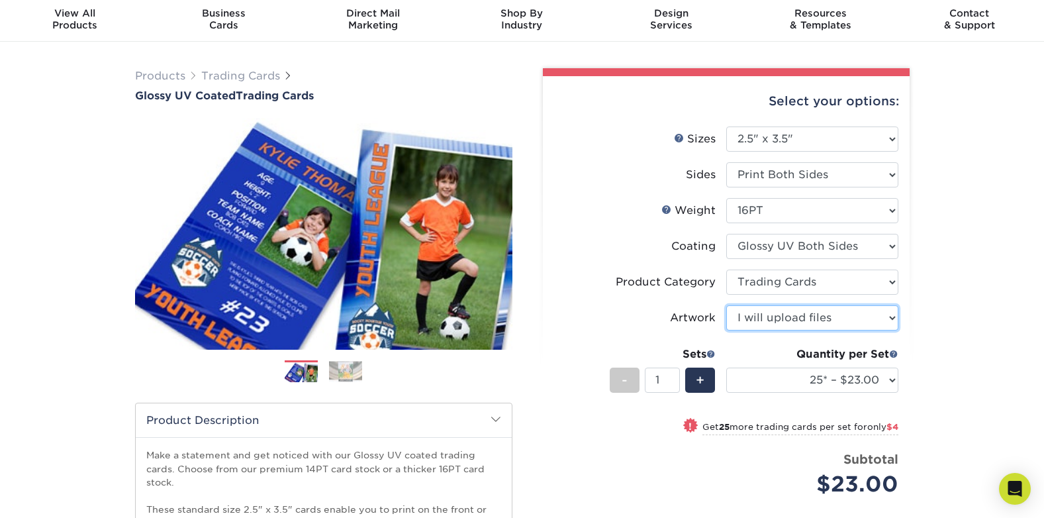
scroll to position [66, 0]
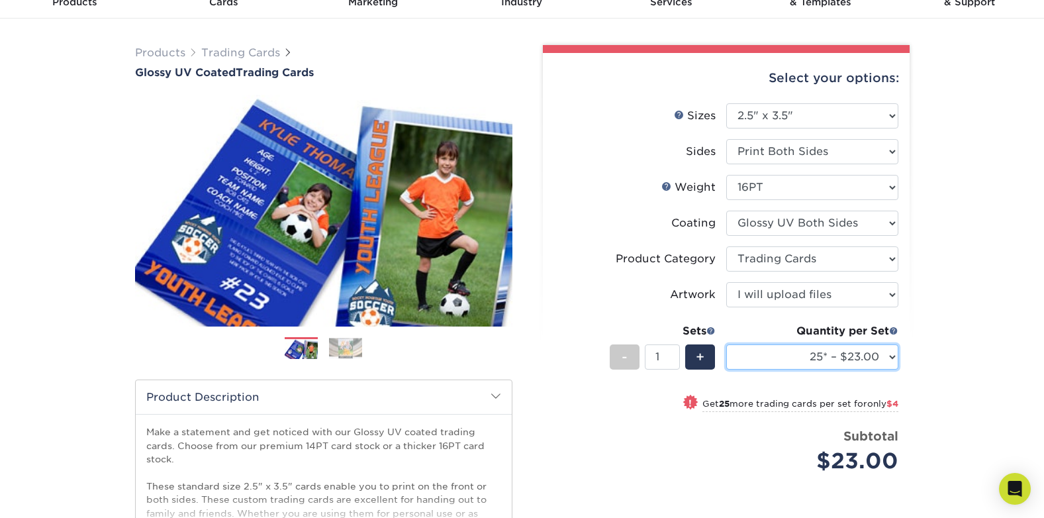
click at [892, 357] on select "25* – $23.00 50* – $27.00 75* – $33.00 100* – $37.00 250* – $47.00 500 – $58.00…" at bounding box center [812, 356] width 172 height 25
select select "250* – $47.00"
click at [726, 344] on select "25* – $23.00 50* – $27.00 75* – $33.00 100* – $37.00 250* – $47.00 500 – $58.00…" at bounding box center [812, 356] width 172 height 25
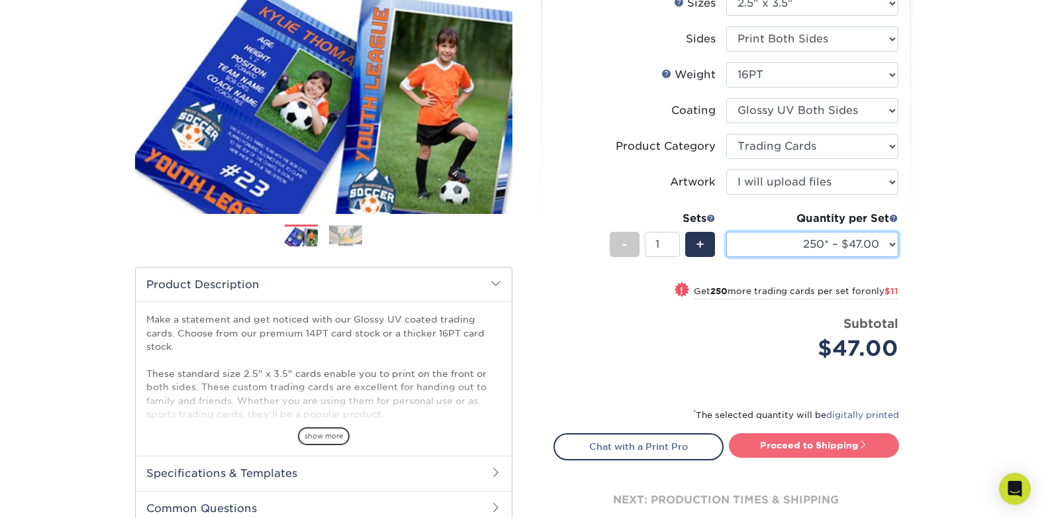
scroll to position [199, 0]
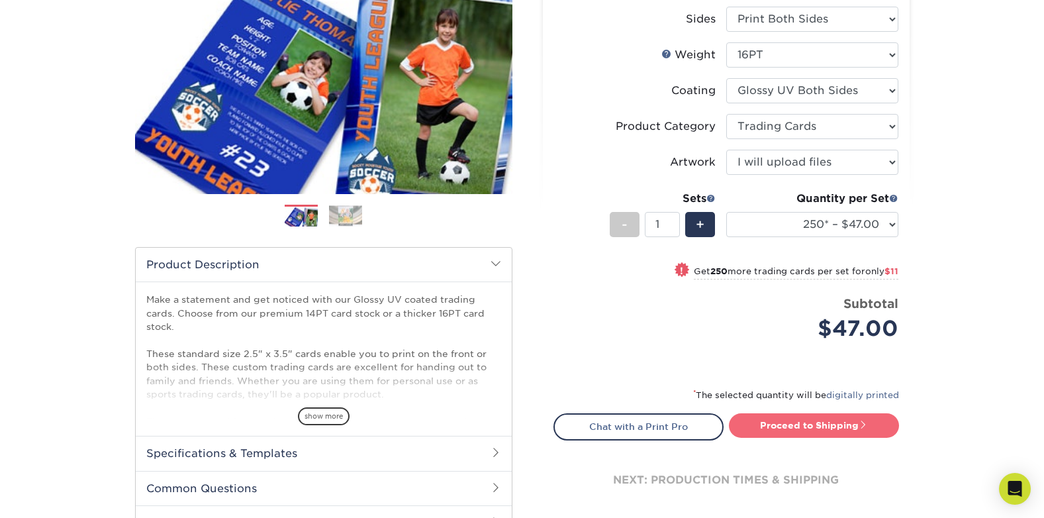
click at [821, 426] on link "Proceed to Shipping" at bounding box center [814, 425] width 170 height 24
type input "Set 1"
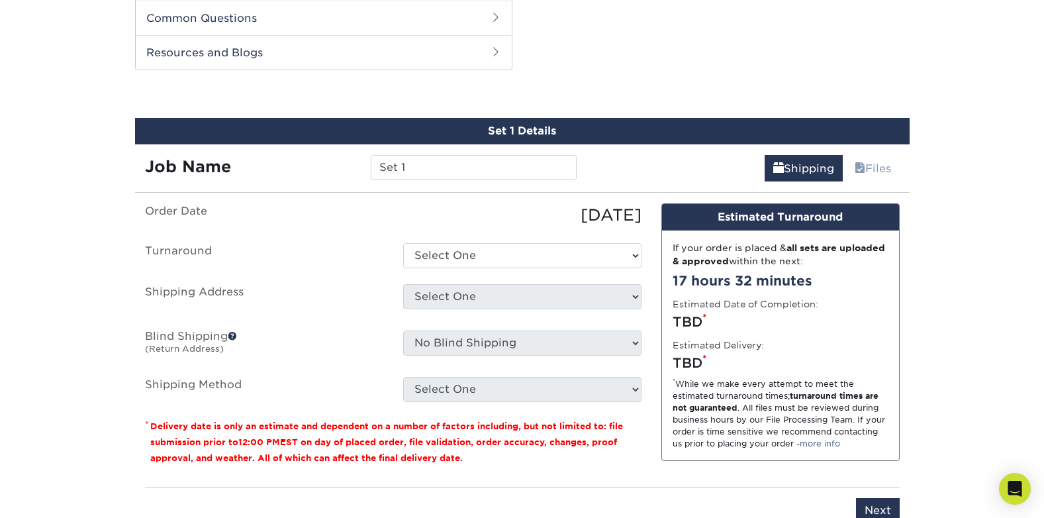
scroll to position [674, 0]
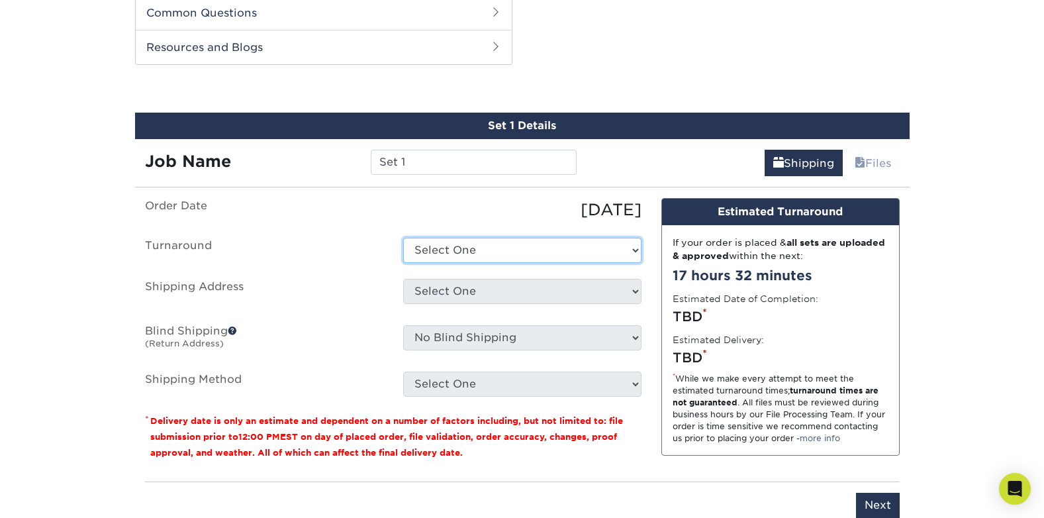
click at [634, 248] on select "Select One 2-4 Business Days 2 Day Next Business Day" at bounding box center [522, 250] width 238 height 25
select select "26502710-eeab-489e-9526-1e8c4bcb7dac"
click at [403, 238] on select "Select One 2-4 Business Days 2 Day Next Business Day" at bounding box center [522, 250] width 238 height 25
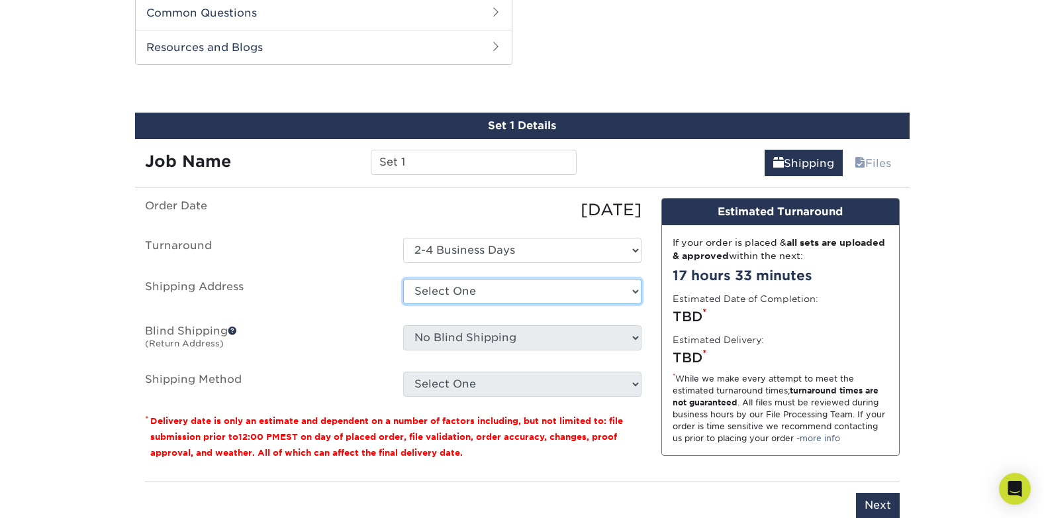
click at [634, 291] on select "Select One Trading cards + Add New Address - Login" at bounding box center [522, 291] width 238 height 25
select select "286477"
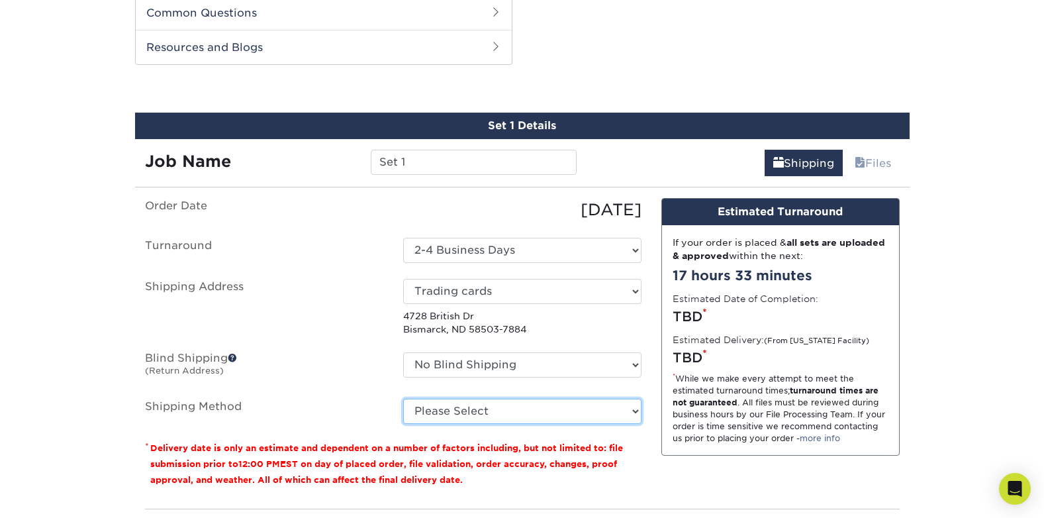
click at [635, 410] on select "Please Select 3 Day Shipping Service (+$22.88) 2 Day Air Shipping (+$23.90) Gro…" at bounding box center [522, 410] width 238 height 25
select select "12"
click at [403, 398] on select "Please Select 3 Day Shipping Service (+$22.88) 2 Day Air Shipping (+$23.90) Gro…" at bounding box center [522, 410] width 238 height 25
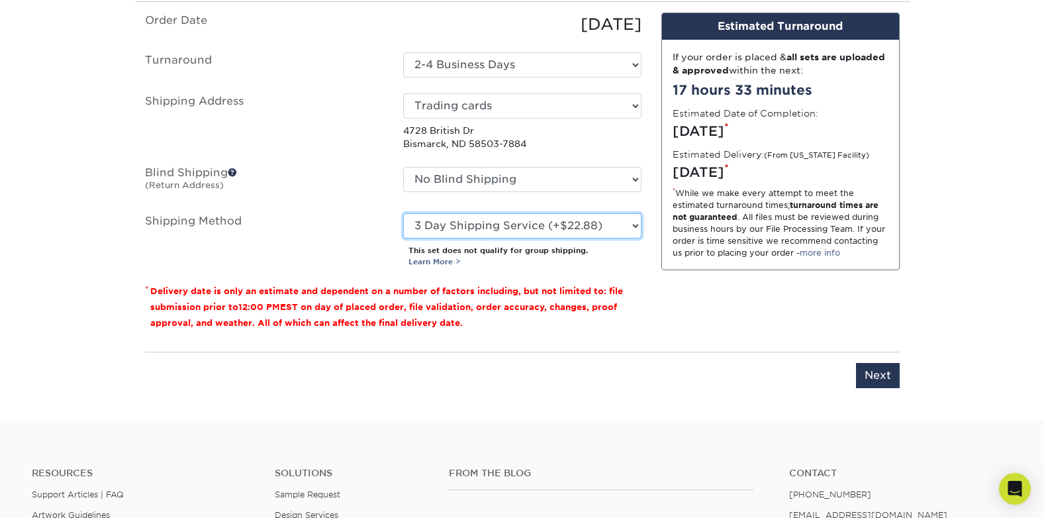
scroll to position [872, 0]
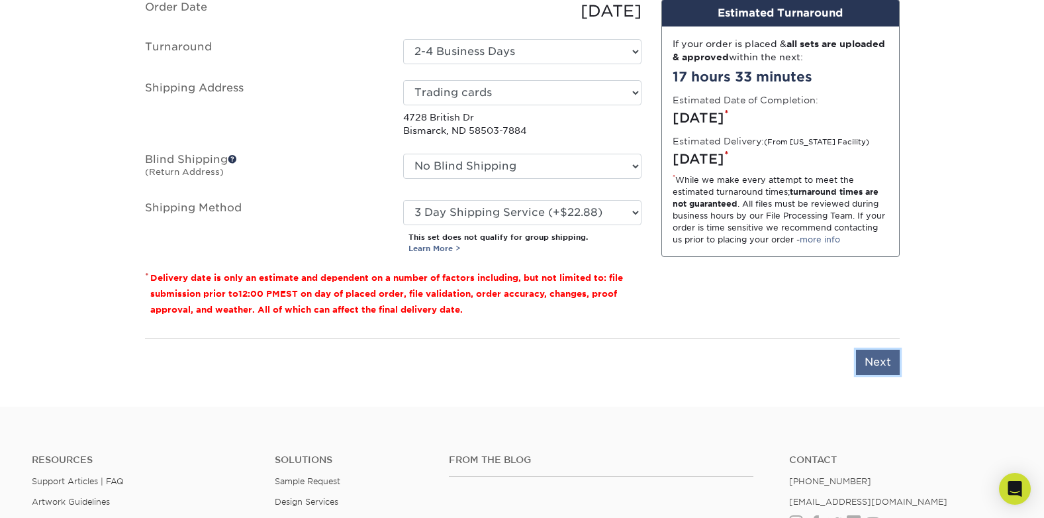
click at [878, 359] on input "Next" at bounding box center [878, 361] width 44 height 25
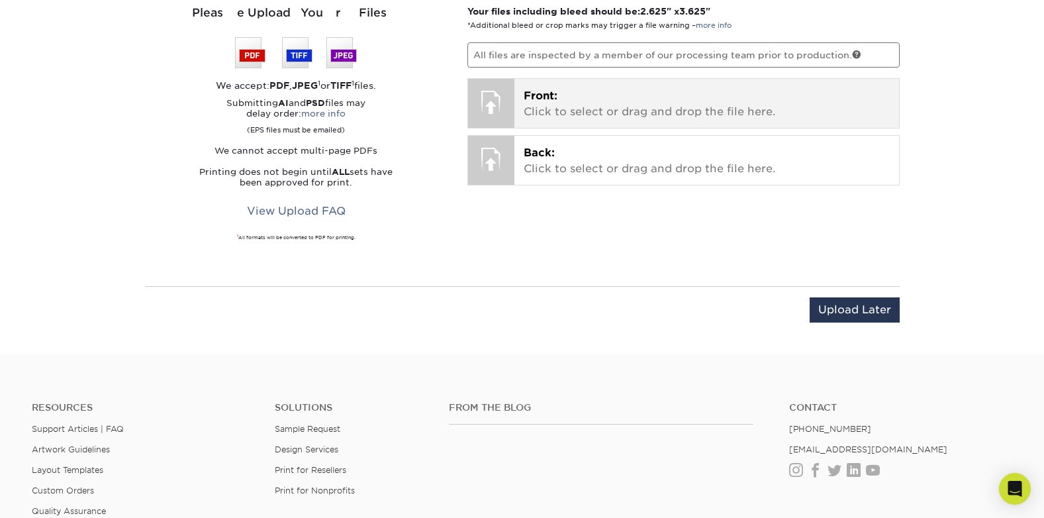
click at [533, 111] on p "Front: Click to select or drag and drop the file here." at bounding box center [706, 104] width 366 height 32
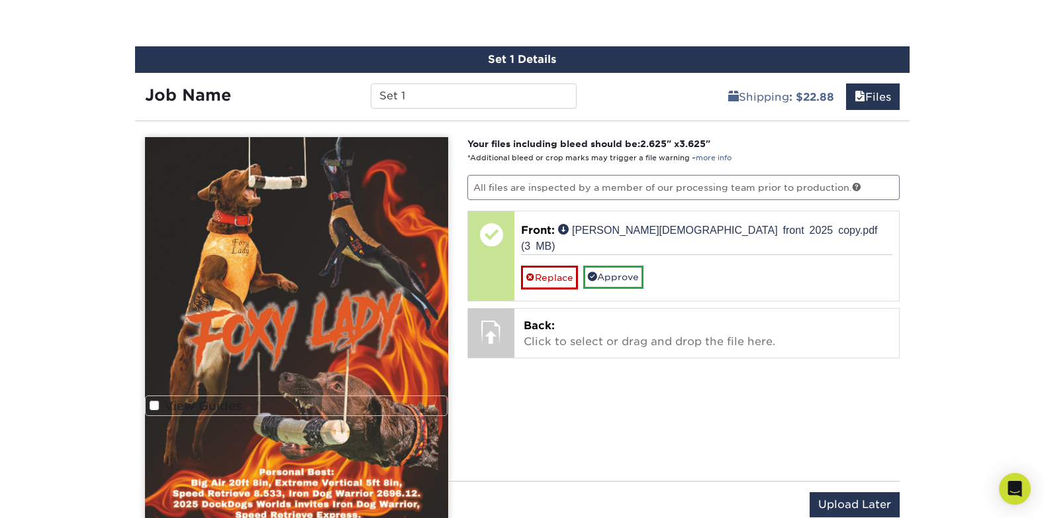
scroll to position [806, 0]
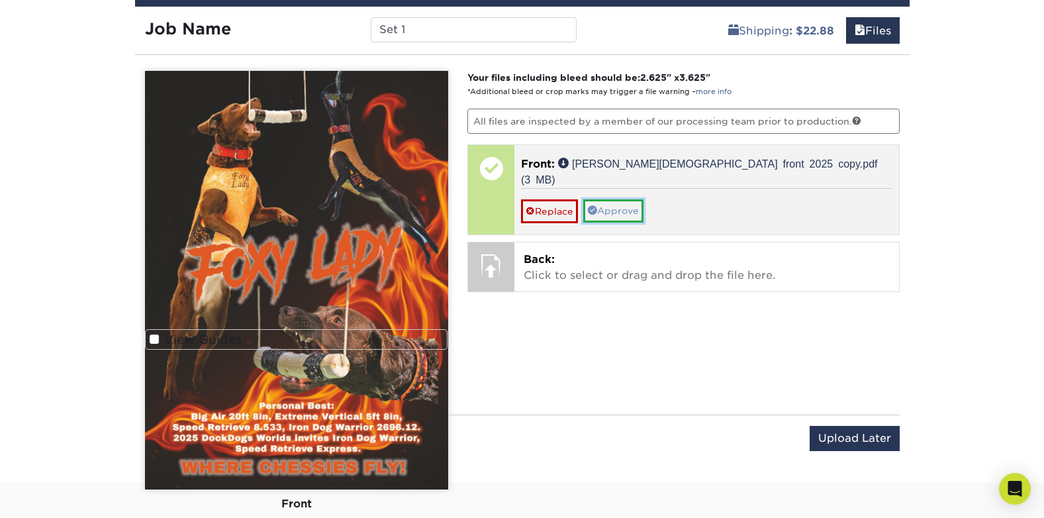
click at [609, 199] on link "Approve" at bounding box center [613, 210] width 60 height 23
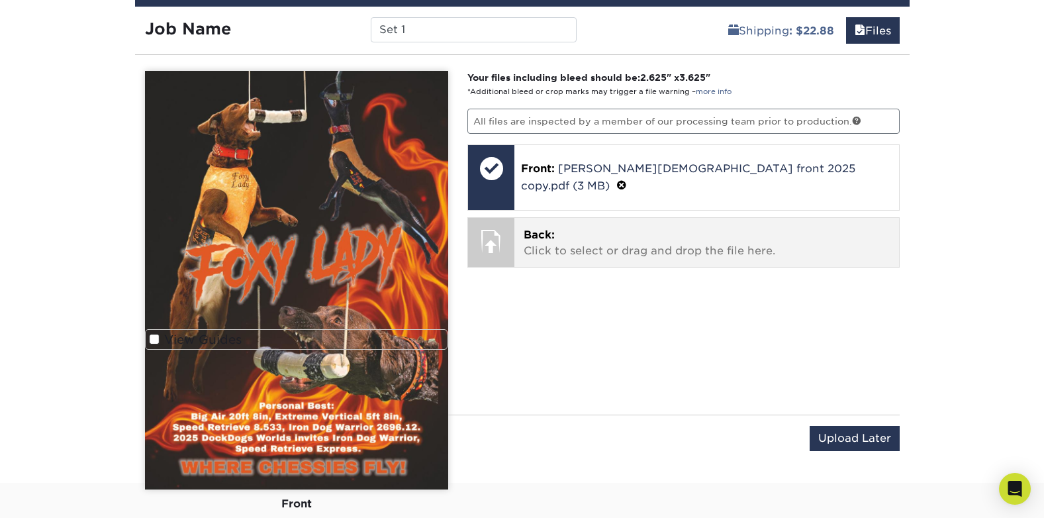
click at [561, 234] on p "Back: Click to select or drag and drop the file here." at bounding box center [706, 243] width 366 height 32
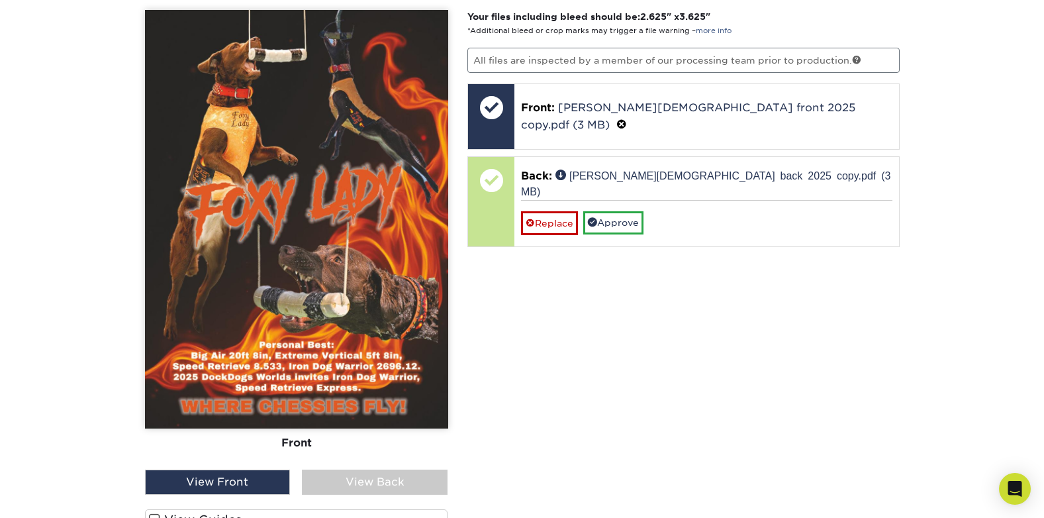
scroll to position [938, 0]
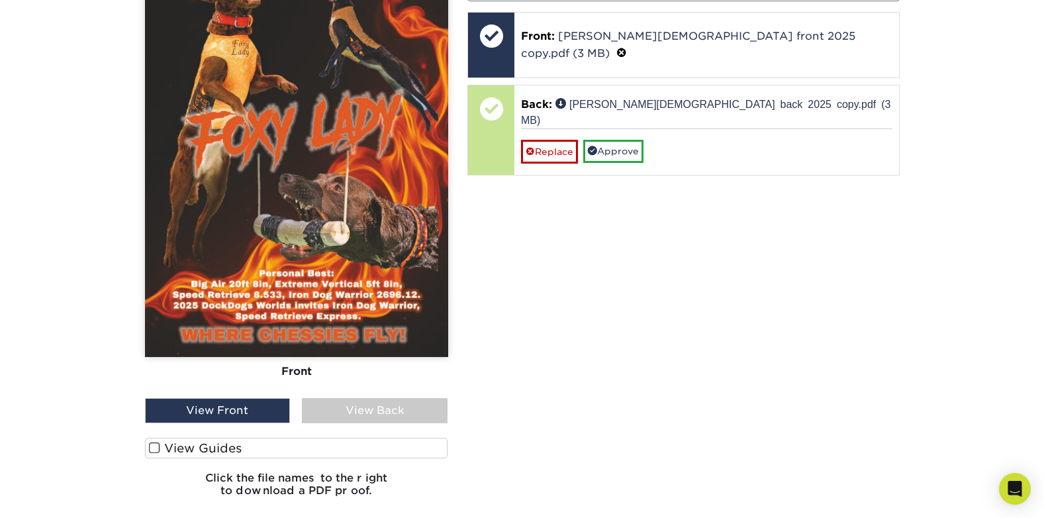
click at [376, 413] on div "View Back" at bounding box center [375, 410] width 146 height 25
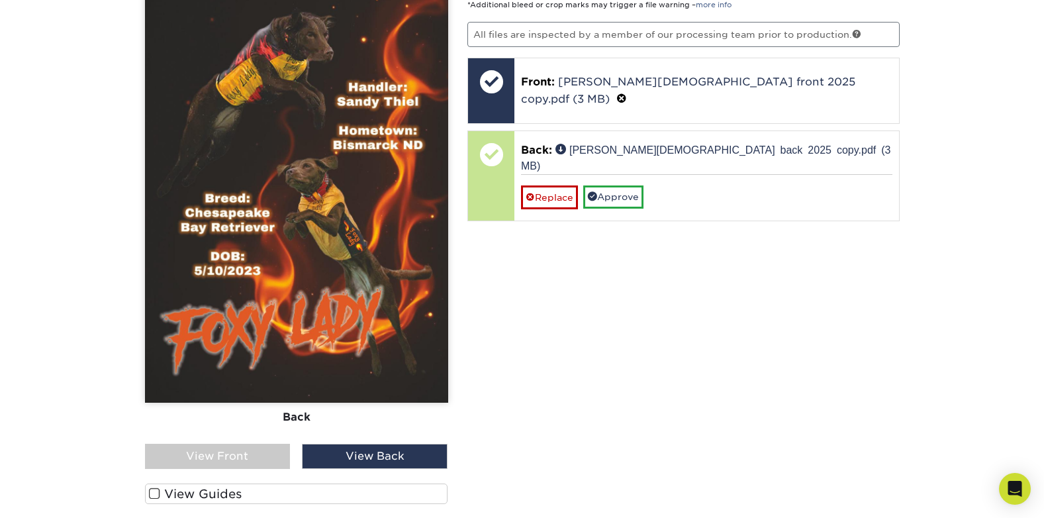
scroll to position [872, 0]
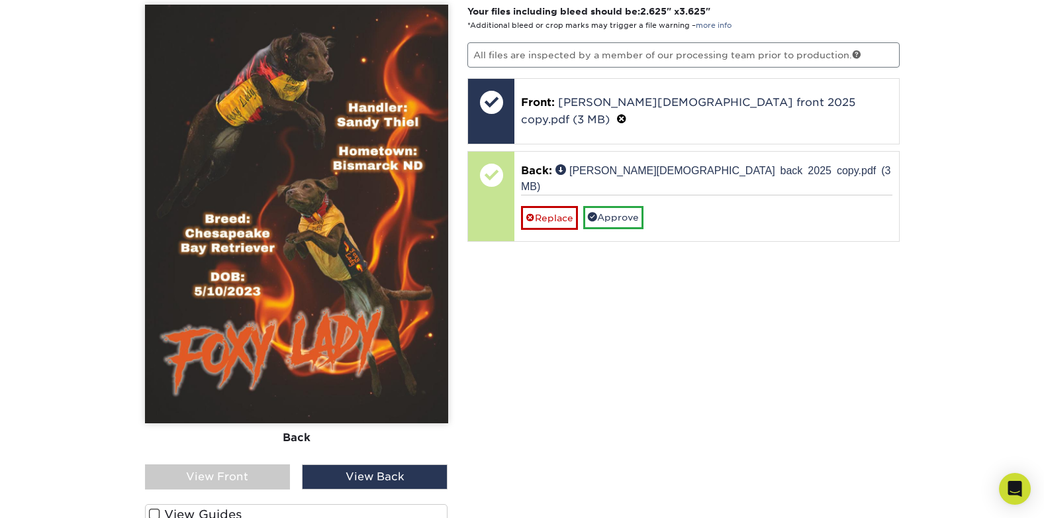
click at [233, 476] on div "View Front" at bounding box center [218, 476] width 146 height 25
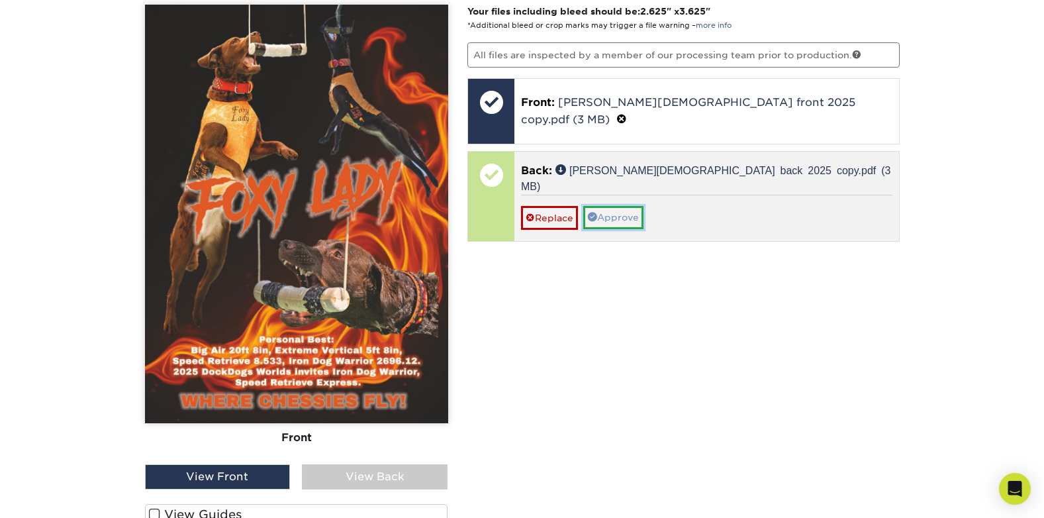
click at [622, 206] on link "Approve" at bounding box center [613, 217] width 60 height 23
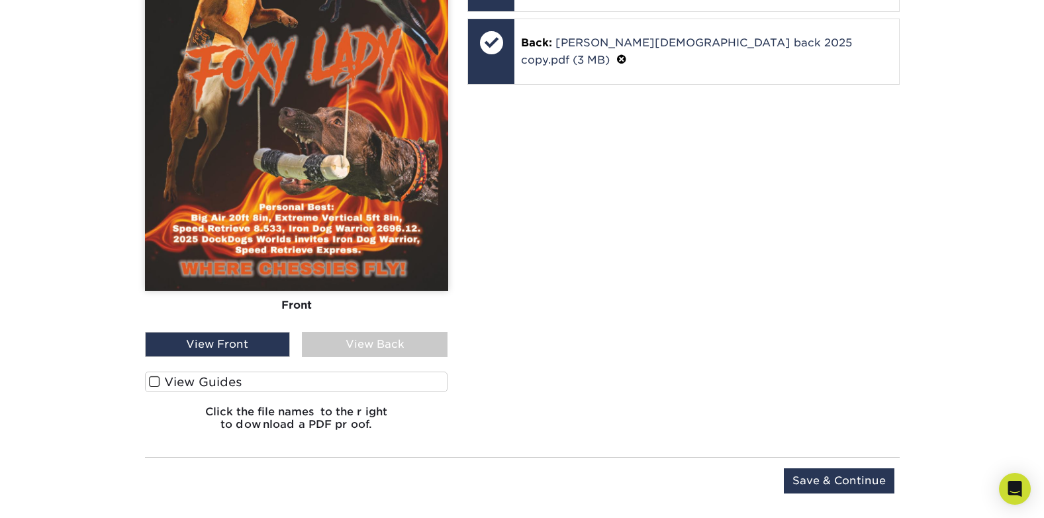
scroll to position [1071, 0]
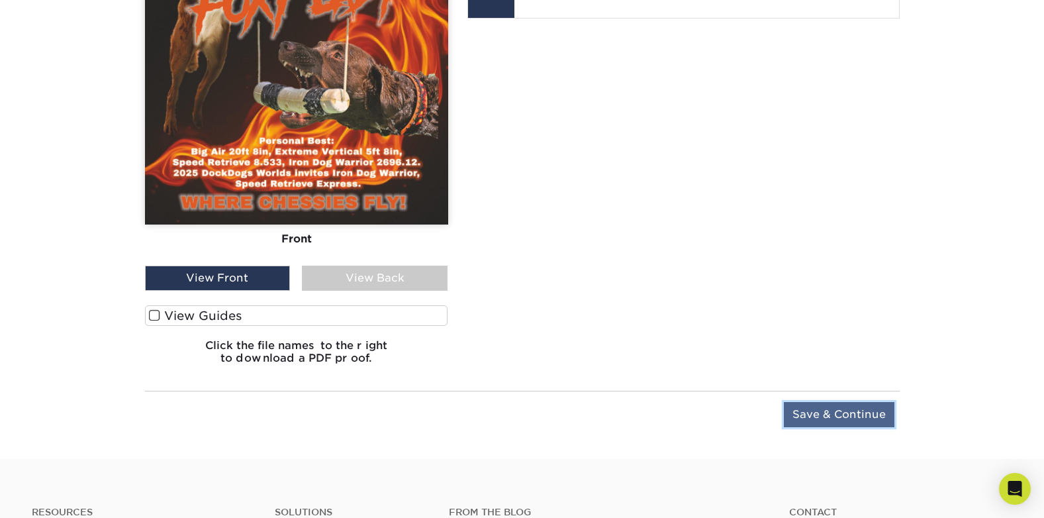
click at [827, 413] on input "Save & Continue" at bounding box center [839, 414] width 111 height 25
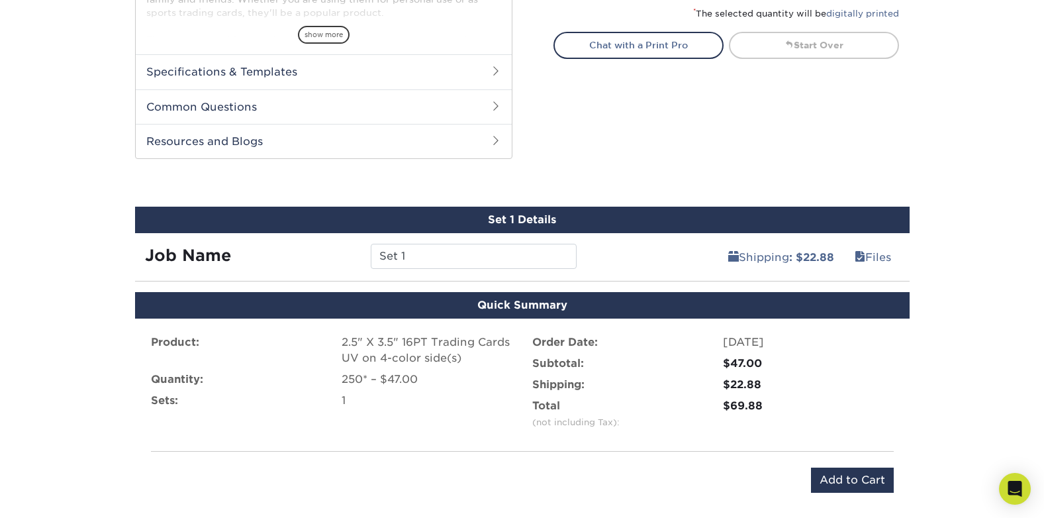
scroll to position [662, 0]
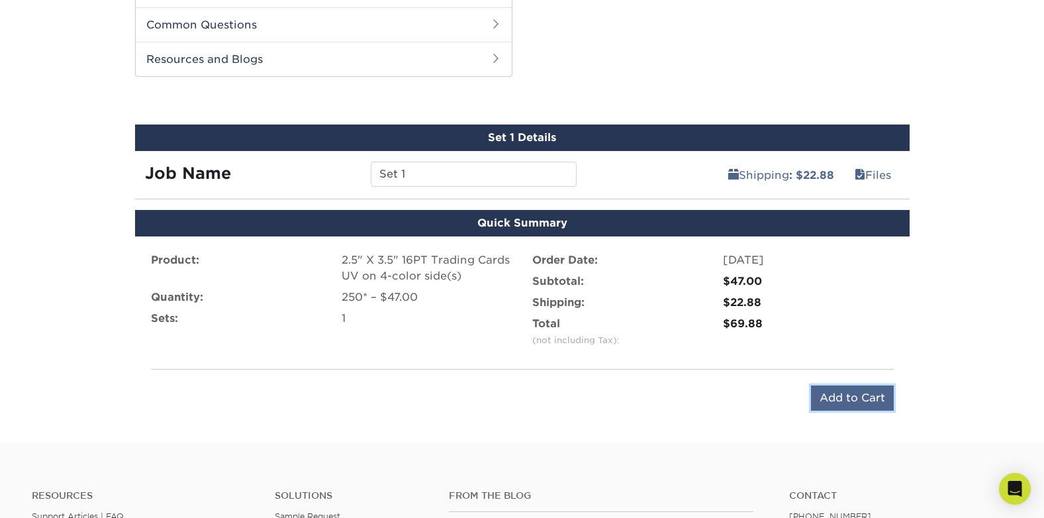
click at [850, 398] on input "Add to Cart" at bounding box center [852, 397] width 83 height 25
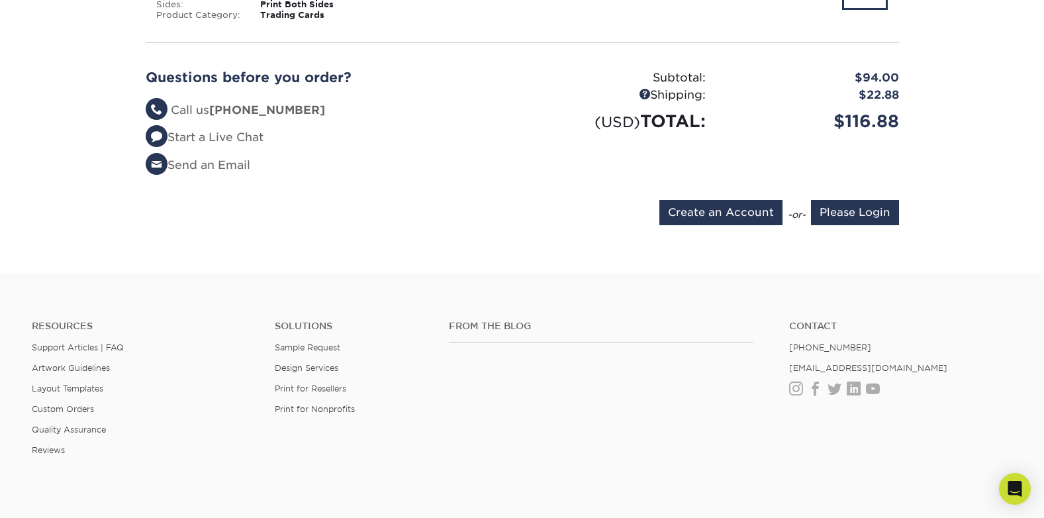
scroll to position [529, 0]
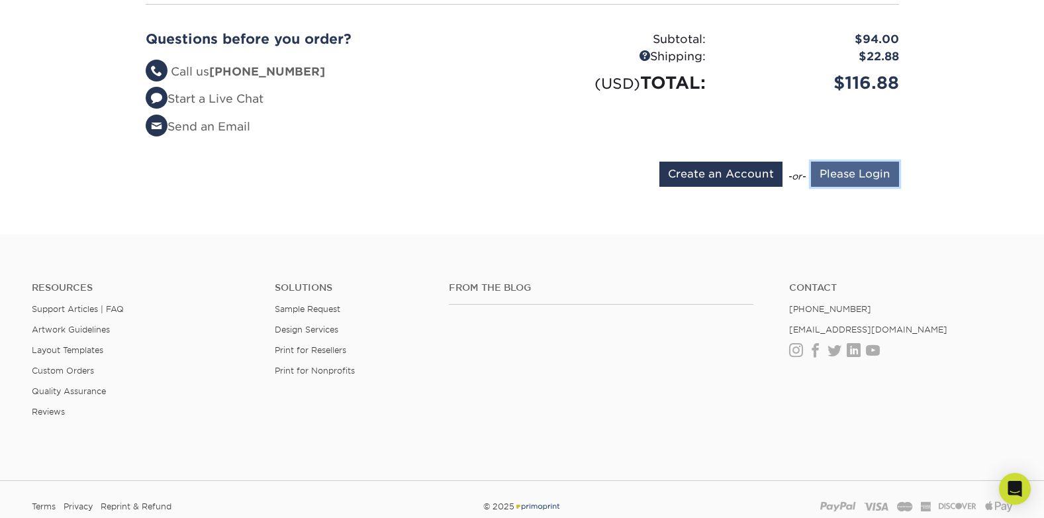
click at [844, 172] on input "Please Login" at bounding box center [855, 173] width 88 height 25
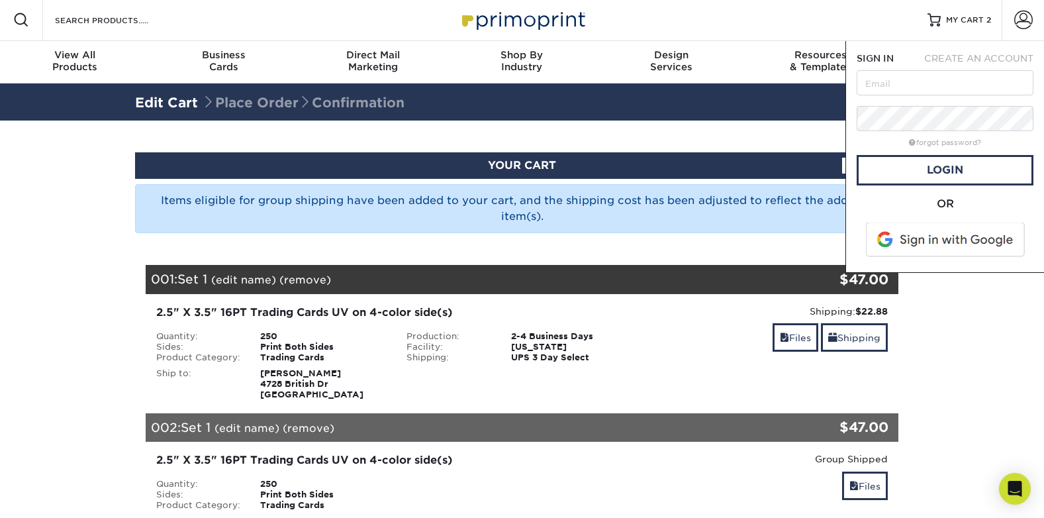
scroll to position [0, 0]
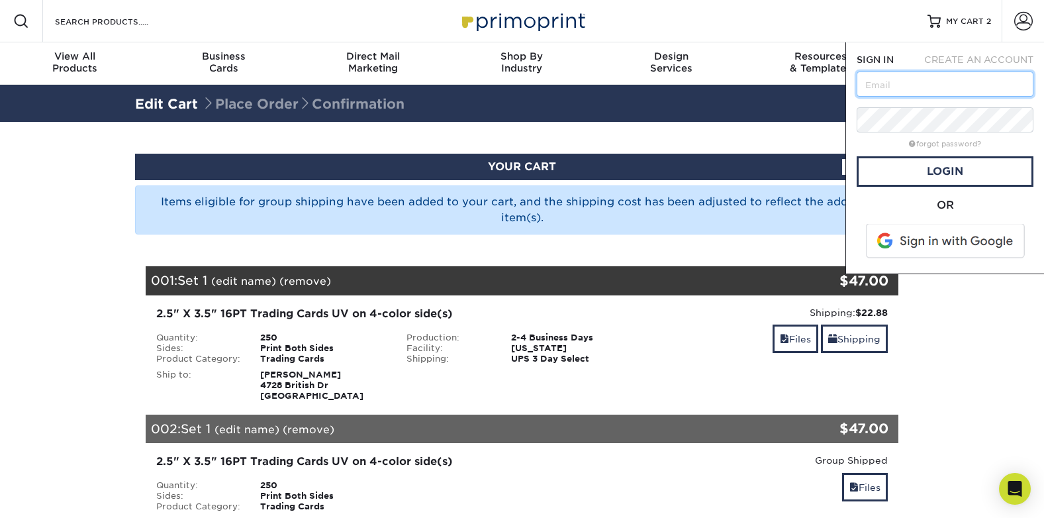
click at [866, 85] on input "text" at bounding box center [944, 83] width 177 height 25
type input "[EMAIL_ADDRESS][PERSON_NAME][DOMAIN_NAME]"
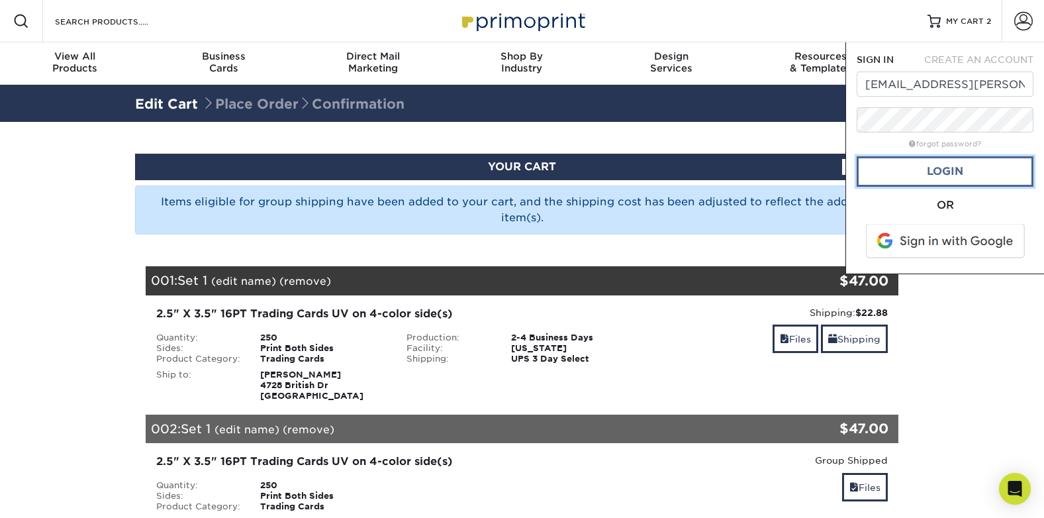
click at [951, 170] on link "Login" at bounding box center [944, 171] width 177 height 30
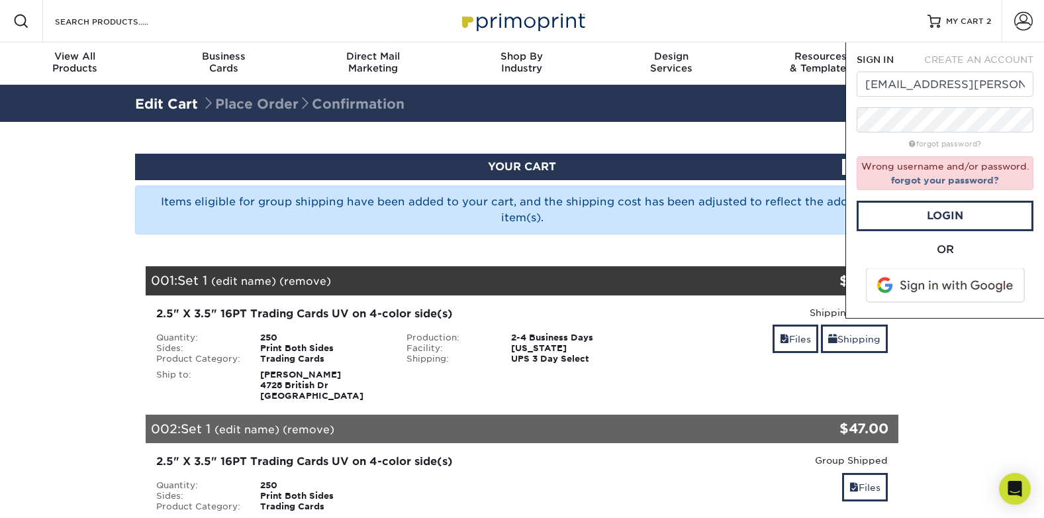
click at [950, 283] on span at bounding box center [946, 285] width 169 height 34
click at [927, 181] on link "forgot your password?" at bounding box center [945, 180] width 108 height 11
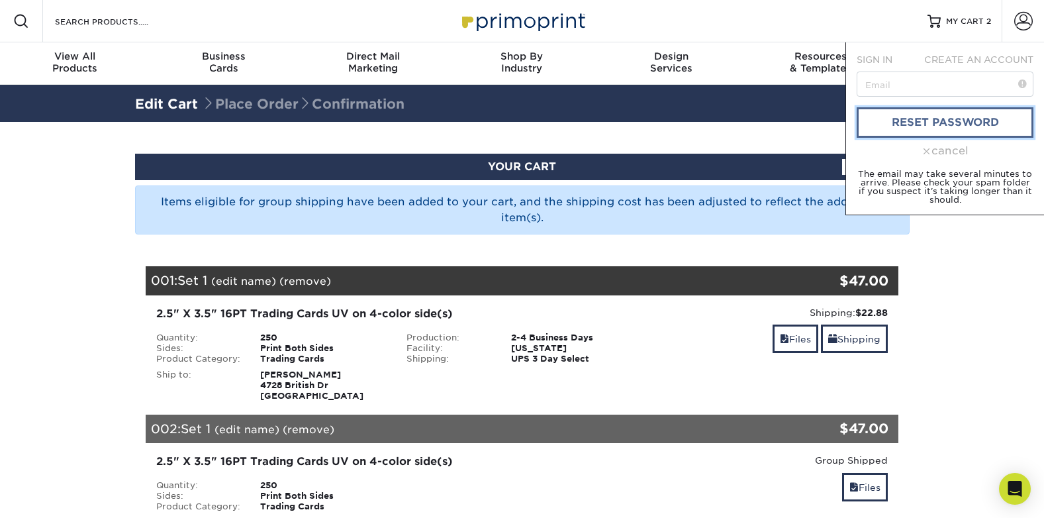
click at [908, 118] on link "reset password" at bounding box center [944, 122] width 177 height 30
click at [880, 84] on input "text" at bounding box center [944, 83] width 177 height 25
type input "ts.thiel@yahoo.com"
click at [929, 120] on link "reset password" at bounding box center [944, 122] width 177 height 30
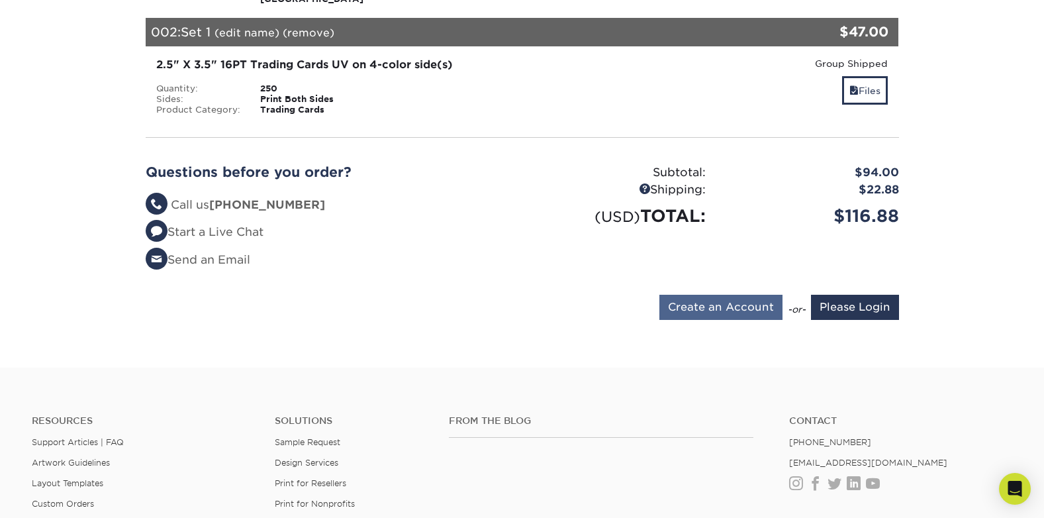
scroll to position [397, 0]
click at [845, 308] on input "Please Login" at bounding box center [855, 306] width 88 height 25
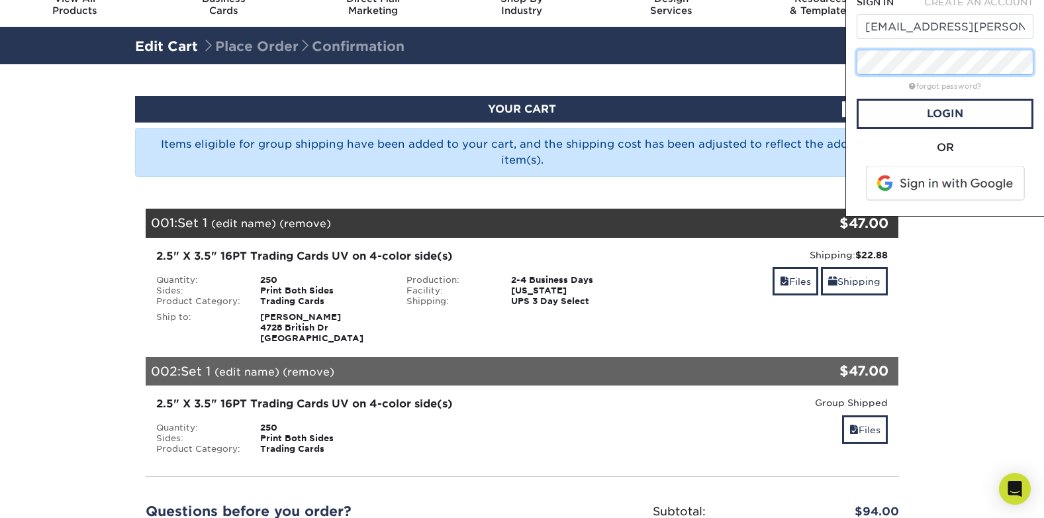
scroll to position [0, 0]
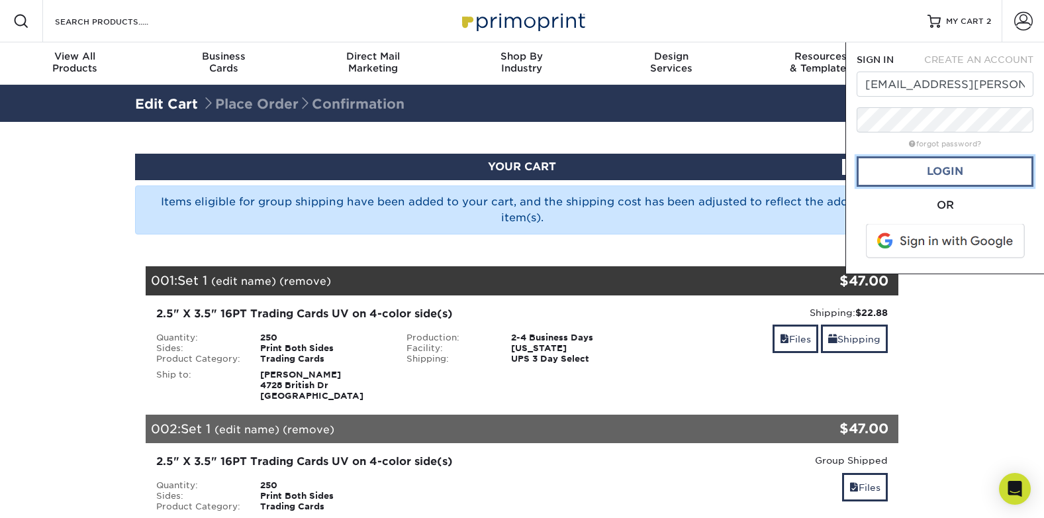
click at [948, 171] on link "Login" at bounding box center [944, 171] width 177 height 30
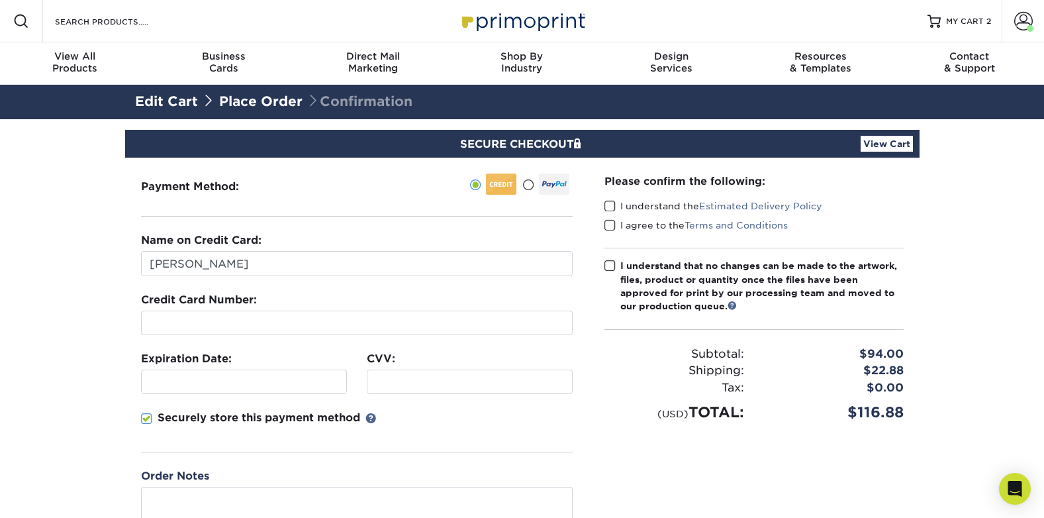
click at [529, 185] on span at bounding box center [527, 185] width 11 height 13
click at [0, 0] on input "radio" at bounding box center [0, 0] width 0 height 0
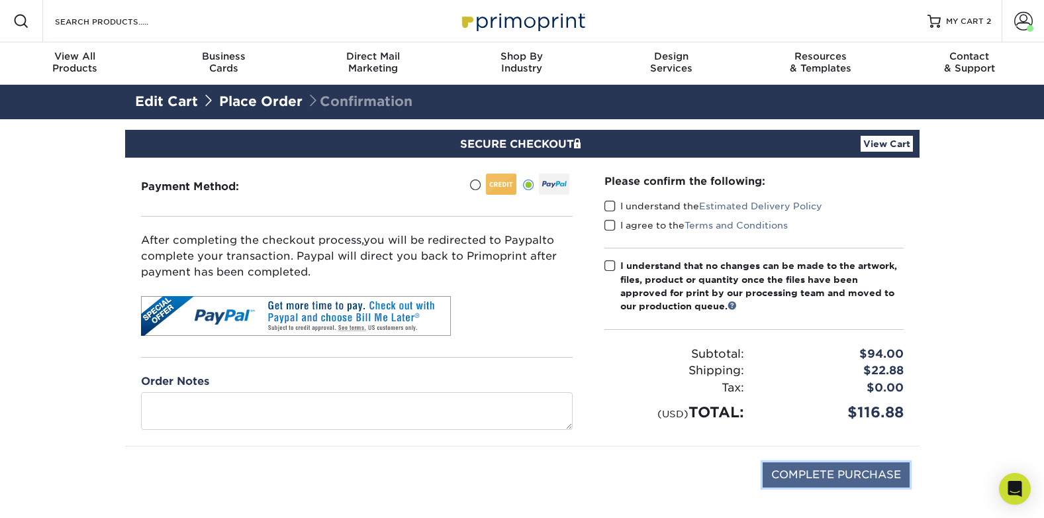
click at [834, 474] on input "COMPLETE PURCHASE" at bounding box center [835, 474] width 147 height 25
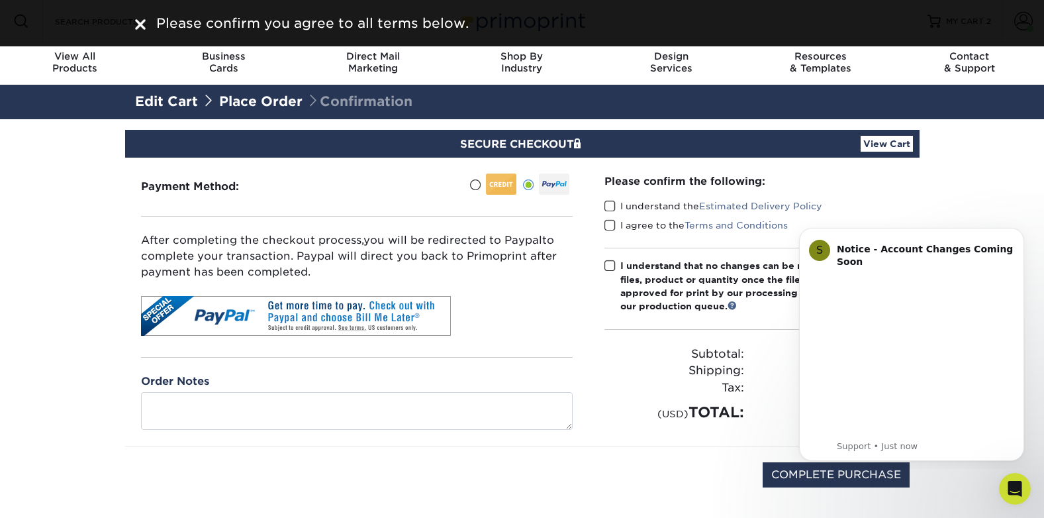
click at [610, 204] on span at bounding box center [609, 206] width 11 height 13
click at [0, 0] on input "I understand the Estimated Delivery Policy" at bounding box center [0, 0] width 0 height 0
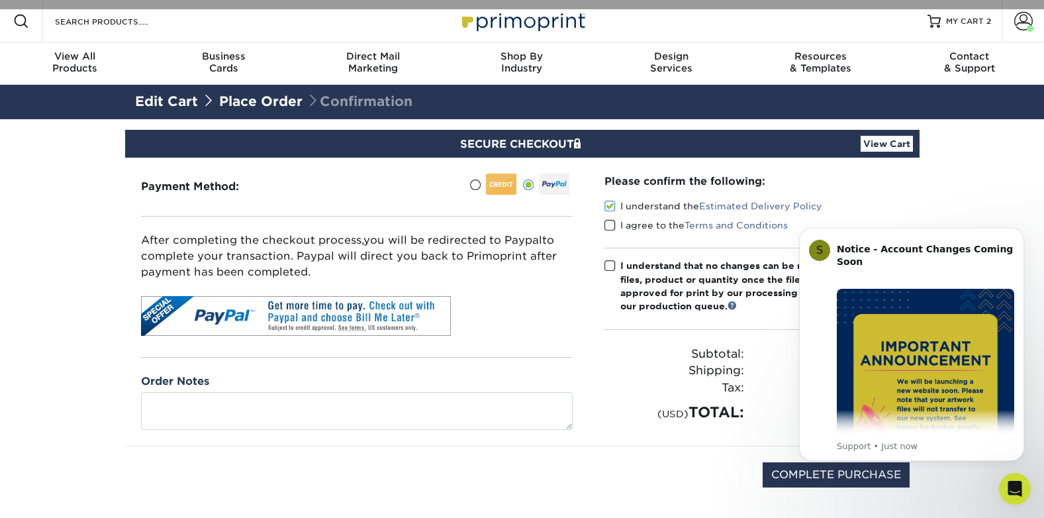
click at [609, 226] on span at bounding box center [609, 225] width 11 height 13
click at [0, 0] on input "I agree to the Terms and Conditions" at bounding box center [0, 0] width 0 height 0
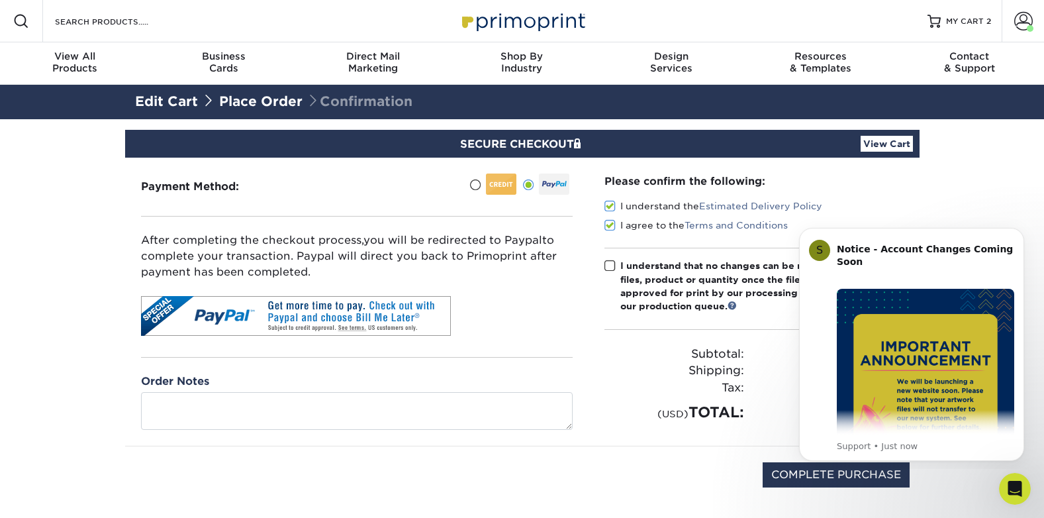
click at [609, 266] on span at bounding box center [609, 265] width 11 height 13
click at [0, 0] on input "I understand that no changes can be made to the artwork, files, product or quan…" at bounding box center [0, 0] width 0 height 0
